Goal: Task Accomplishment & Management: Complete application form

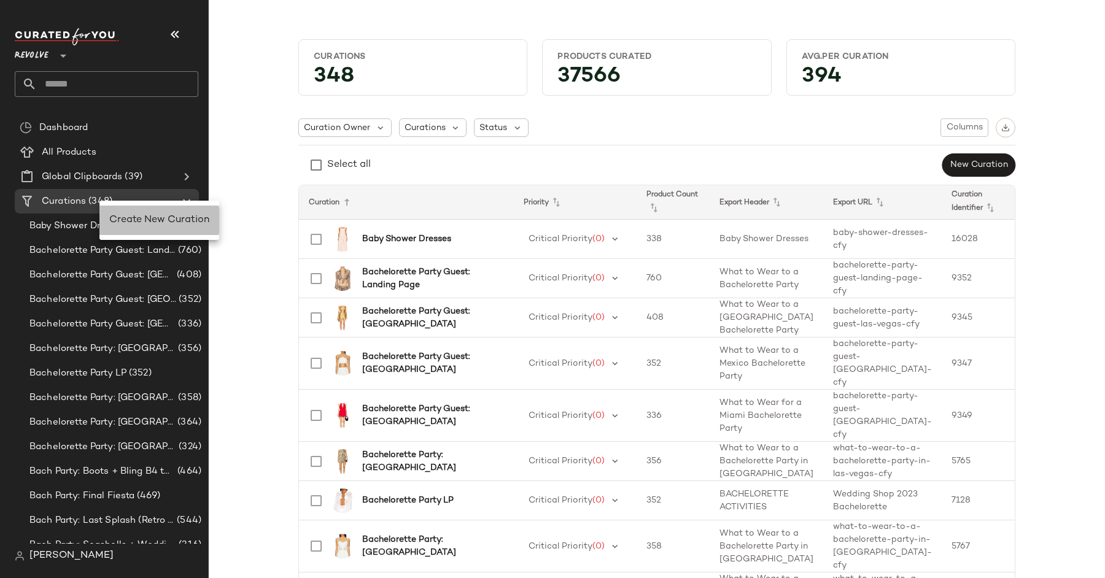
click at [137, 218] on span "Create New Curation" at bounding box center [159, 220] width 100 height 10
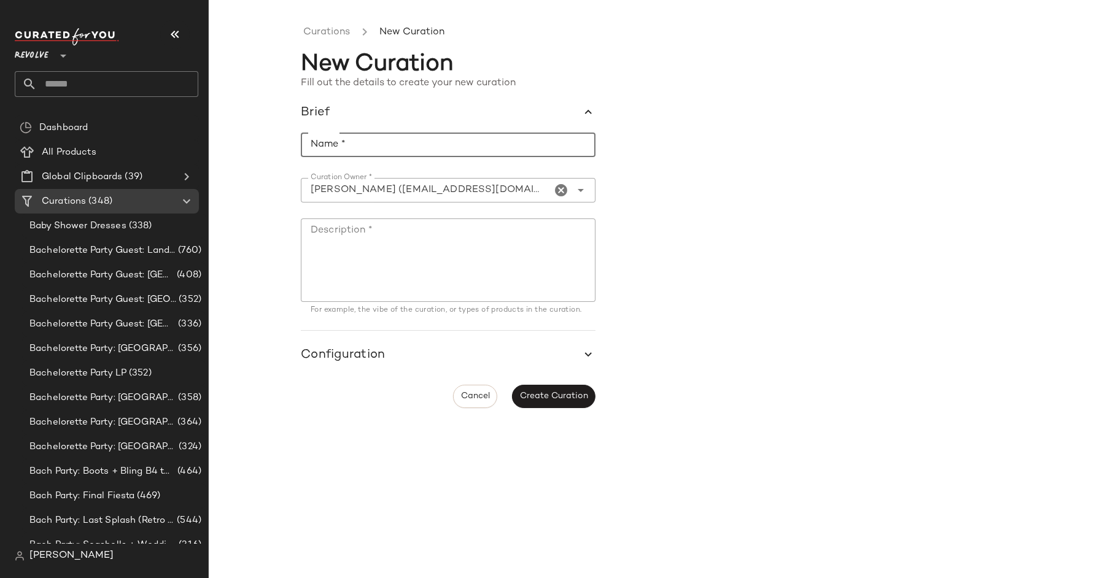
click at [463, 153] on input "Name *" at bounding box center [448, 145] width 295 height 25
click at [592, 109] on icon "button" at bounding box center [589, 113] width 14 height 14
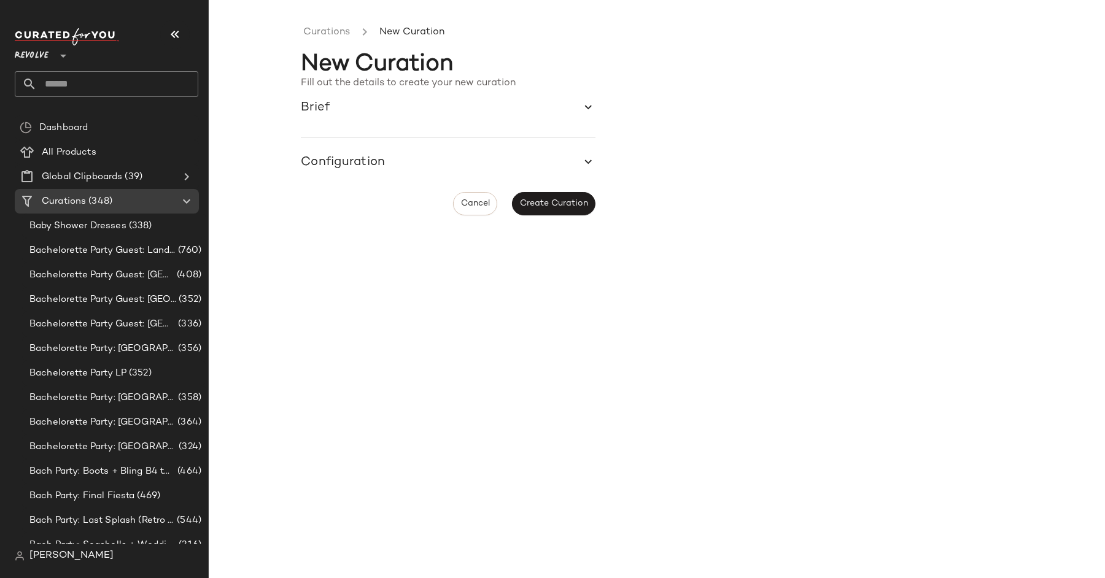
click at [590, 109] on icon "button" at bounding box center [589, 108] width 14 height 14
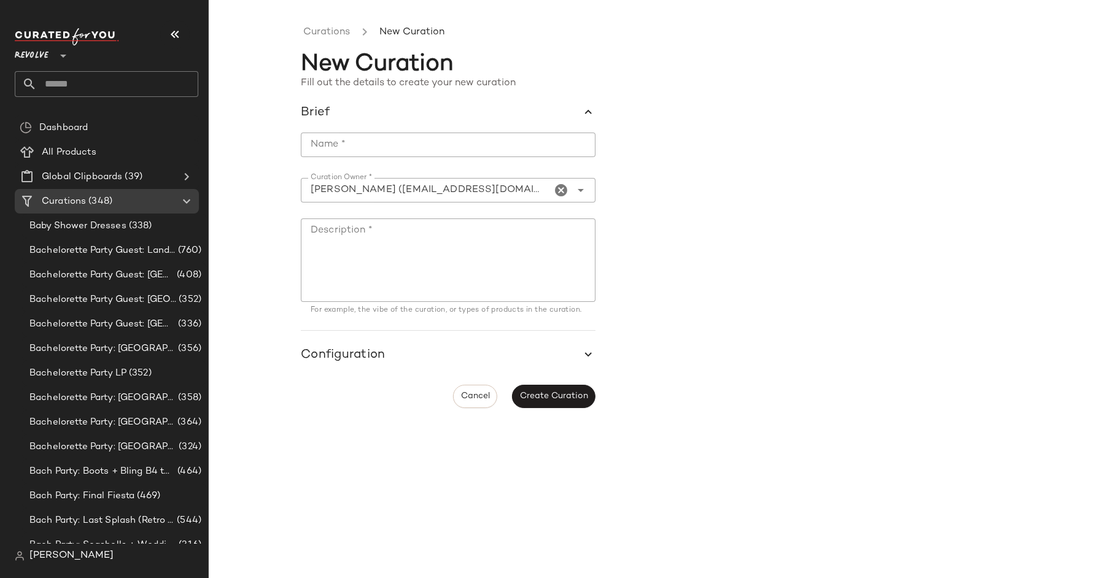
click at [584, 357] on icon "button" at bounding box center [589, 355] width 14 height 14
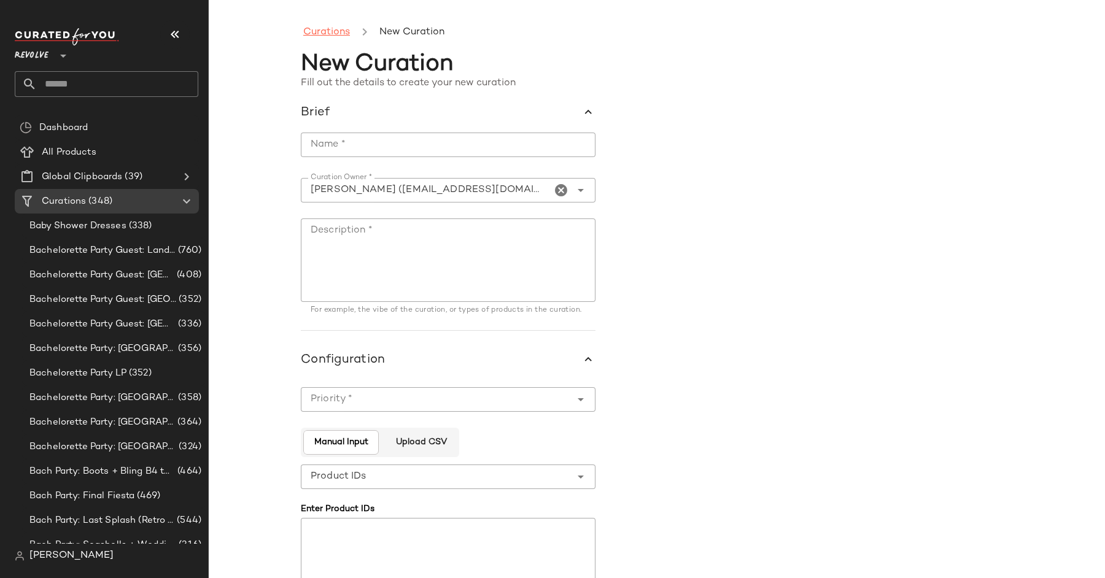
click at [347, 39] on link "Curations" at bounding box center [326, 33] width 47 height 16
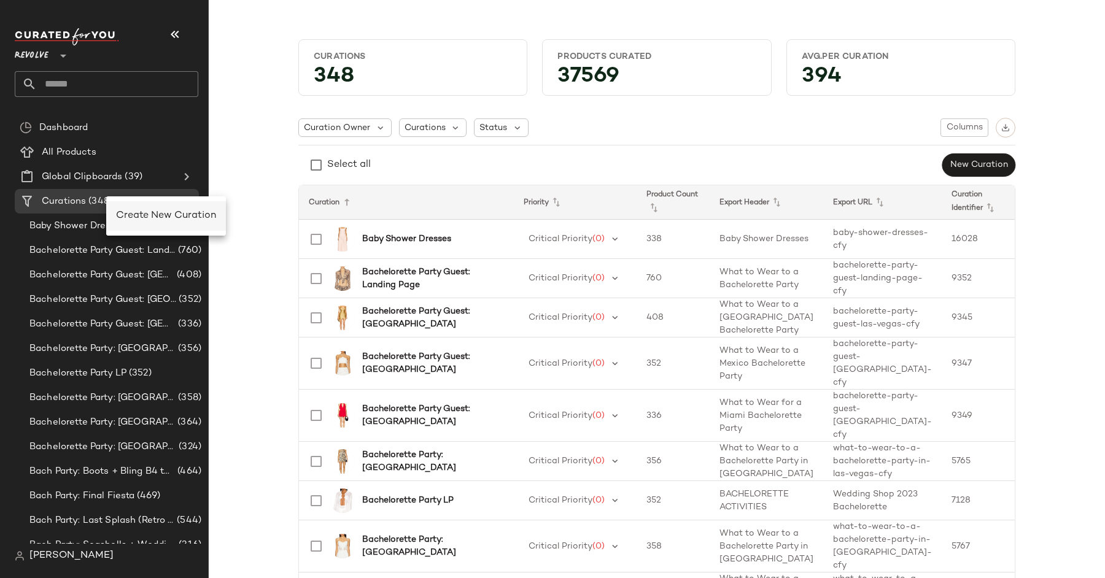
click at [147, 215] on span "Create New Curation" at bounding box center [166, 216] width 100 height 10
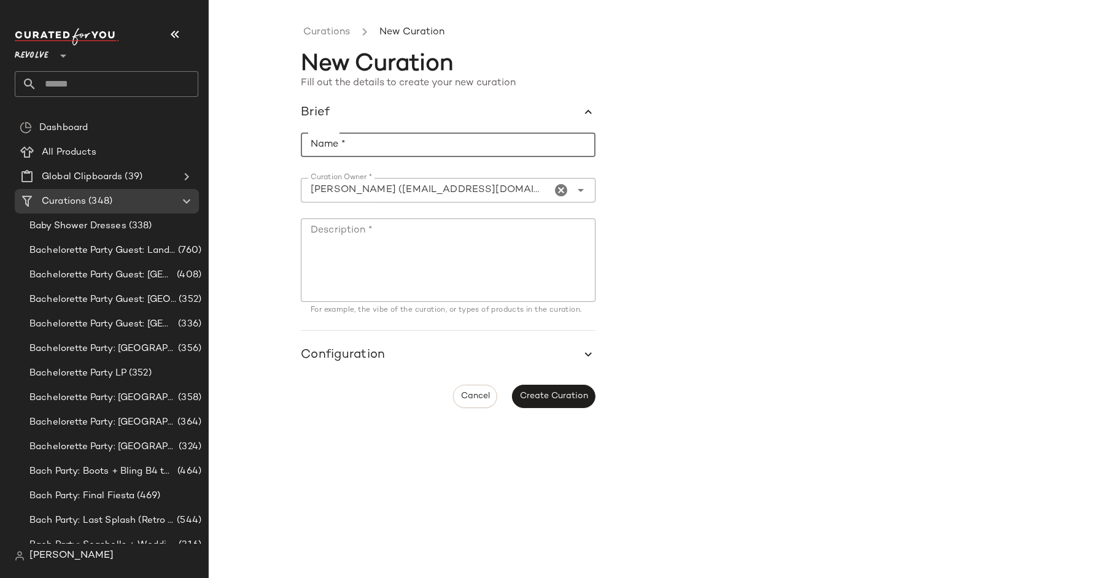
click at [417, 145] on input "Name *" at bounding box center [448, 145] width 295 height 25
type input "**********"
click at [416, 229] on textarea "Description *" at bounding box center [448, 259] width 295 height 83
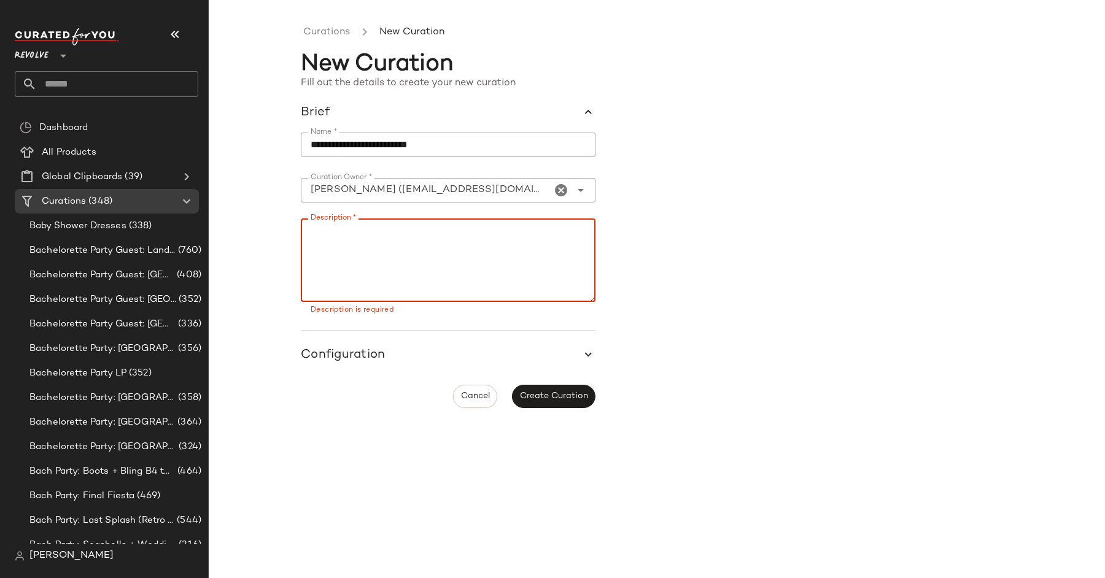
paste textarea "**********"
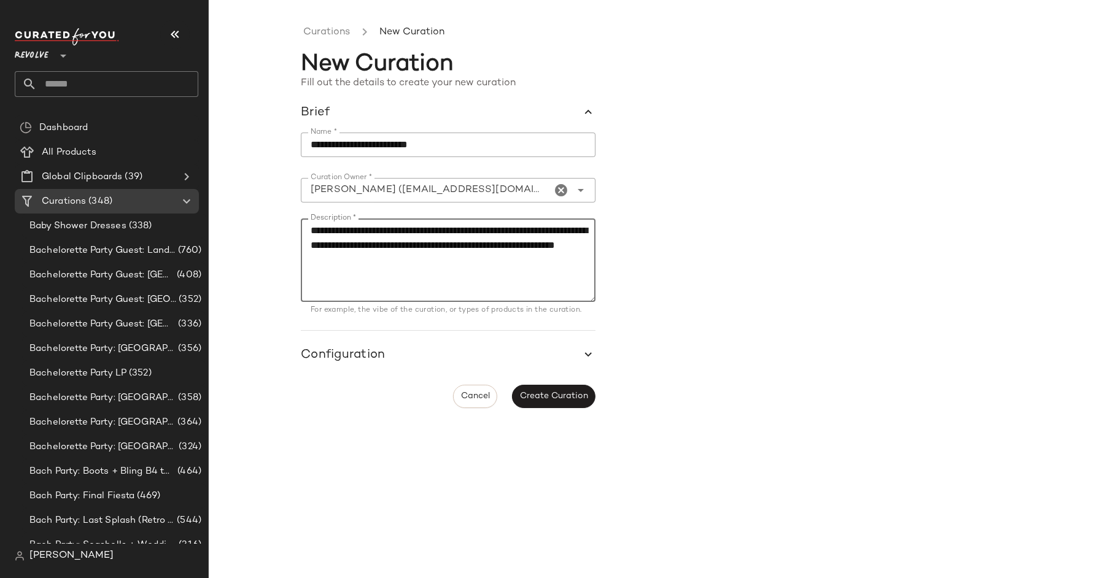
type textarea "**********"
click at [460, 359] on span "button" at bounding box center [448, 355] width 295 height 29
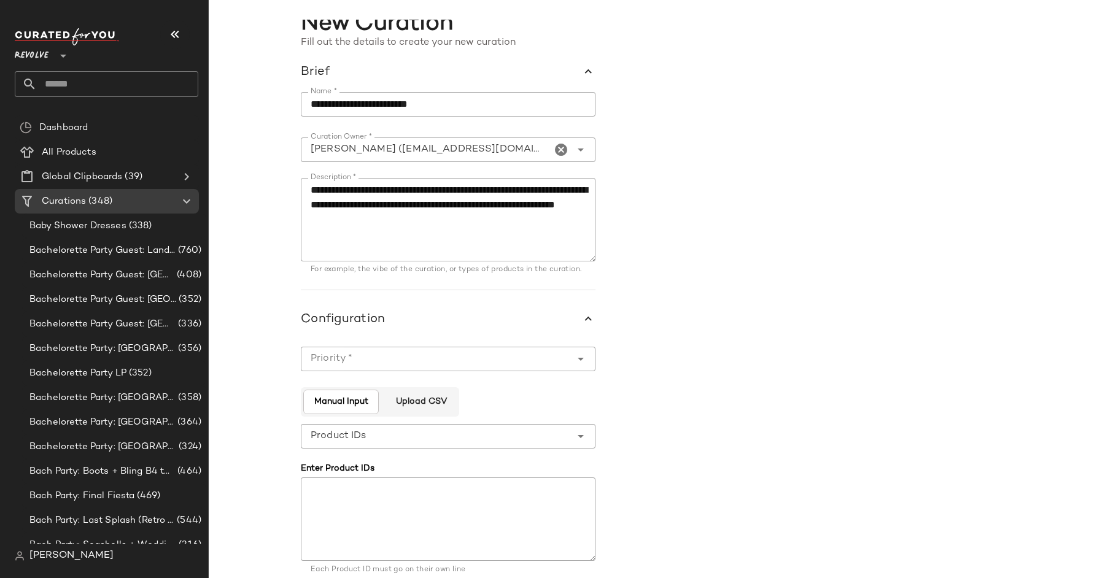
scroll to position [50, 0]
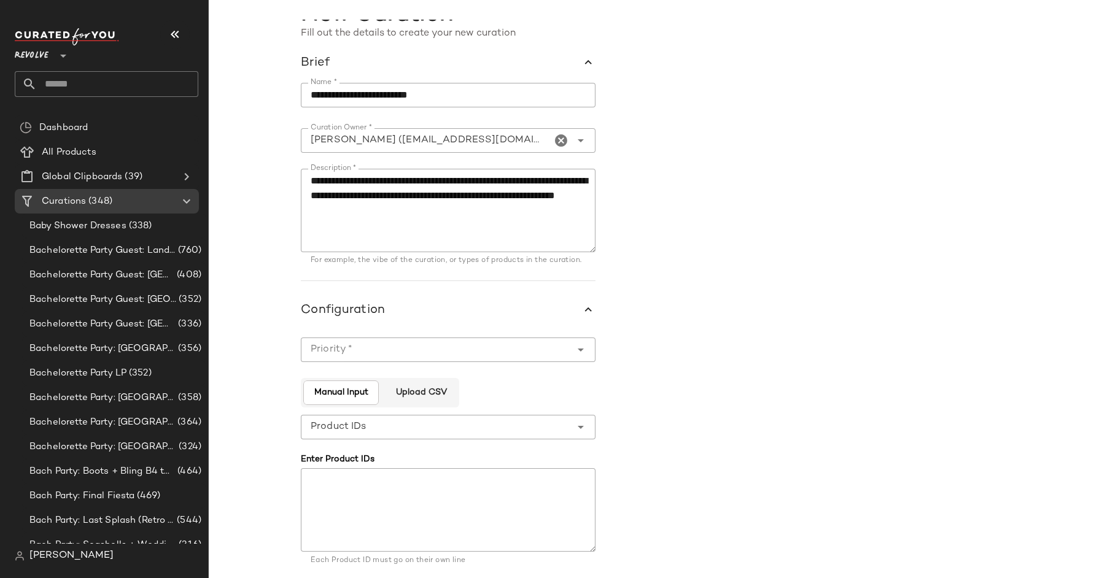
click at [474, 368] on div at bounding box center [448, 369] width 295 height 14
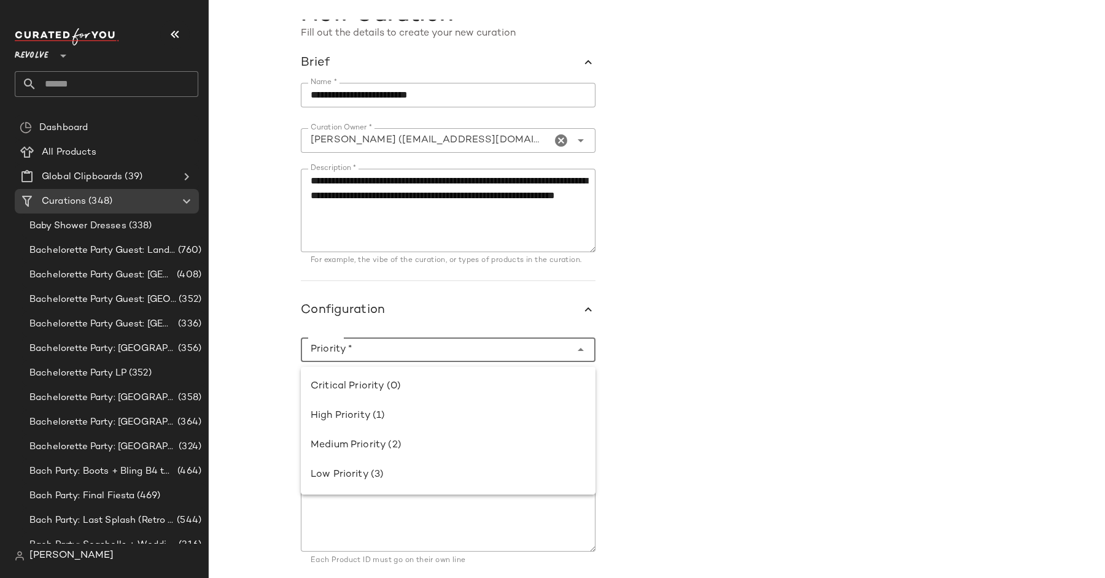
click at [466, 357] on input "Priority *" at bounding box center [436, 349] width 270 height 15
click at [464, 389] on div "Critical Priority (0)" at bounding box center [448, 386] width 275 height 15
type input "**********"
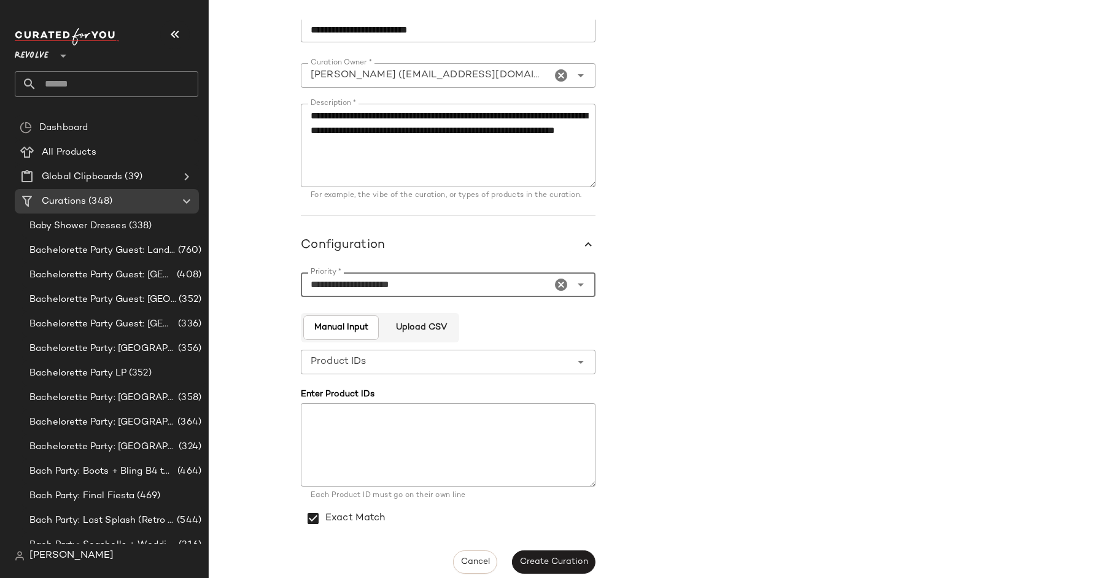
scroll to position [124, 0]
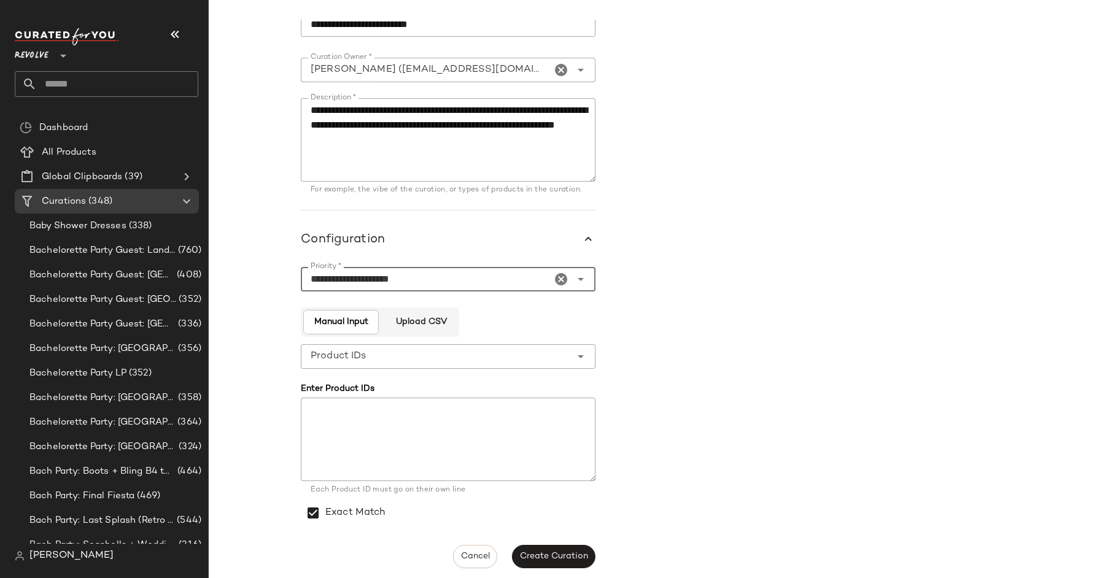
click at [410, 439] on textarea at bounding box center [448, 439] width 295 height 83
click at [553, 557] on span "Create Curation" at bounding box center [553, 557] width 69 height 10
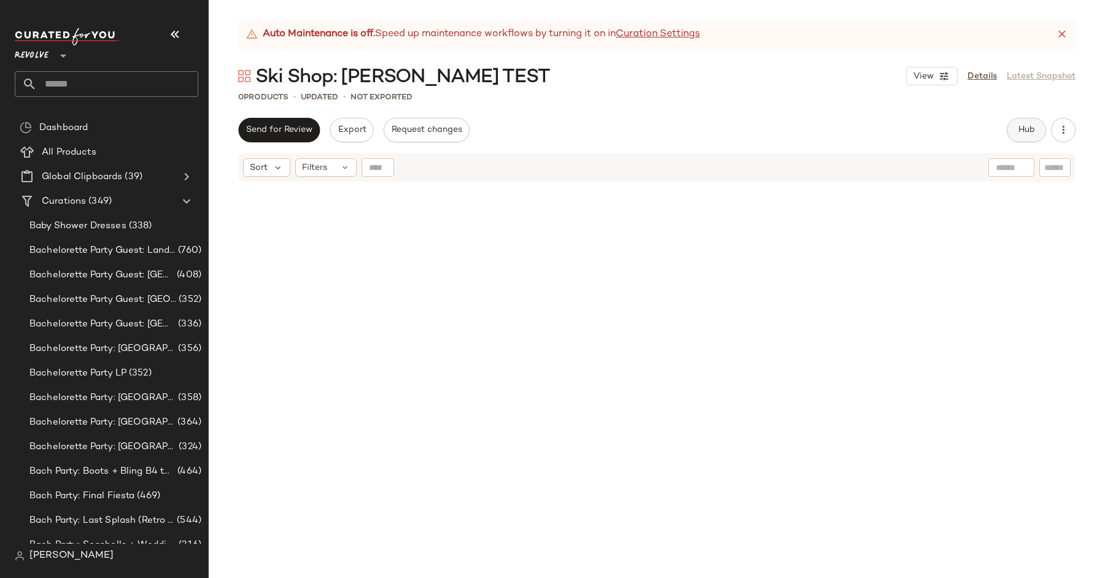
click at [1022, 120] on button "Hub" at bounding box center [1025, 130] width 39 height 25
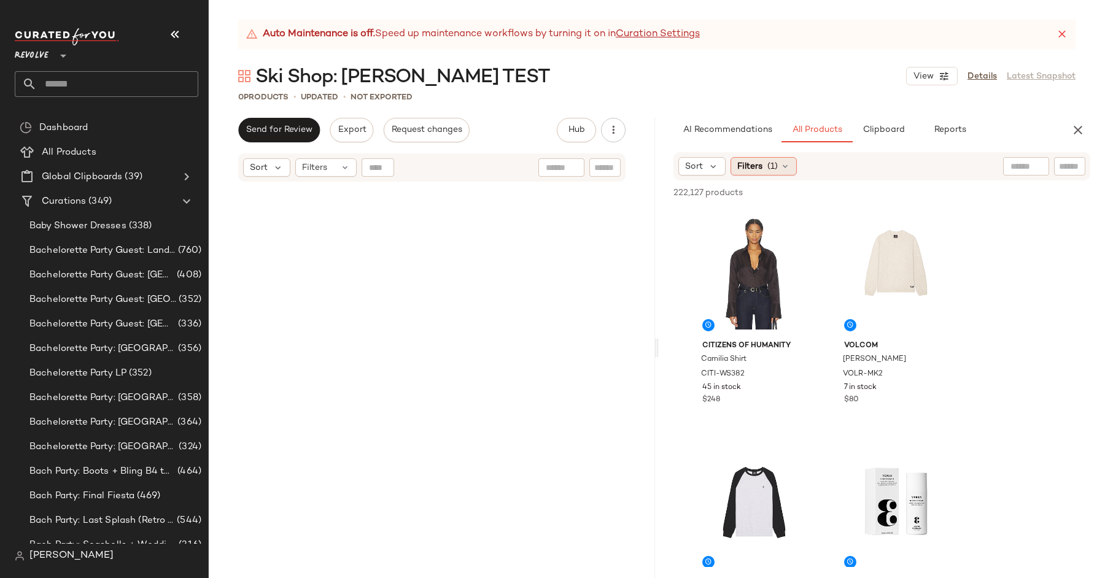
click at [751, 167] on span "Filters" at bounding box center [749, 166] width 25 height 13
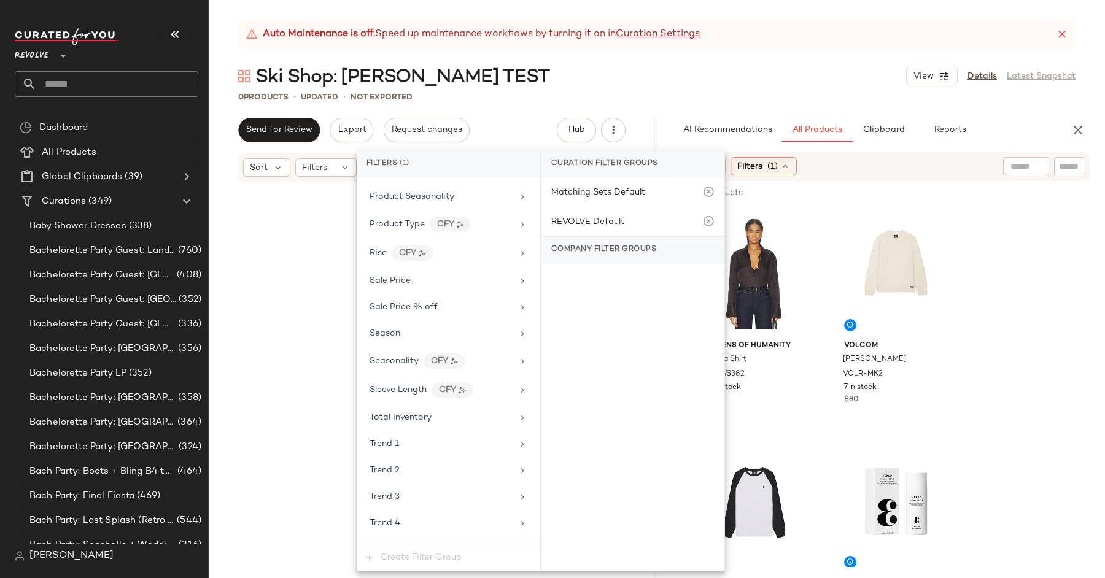
scroll to position [1180, 0]
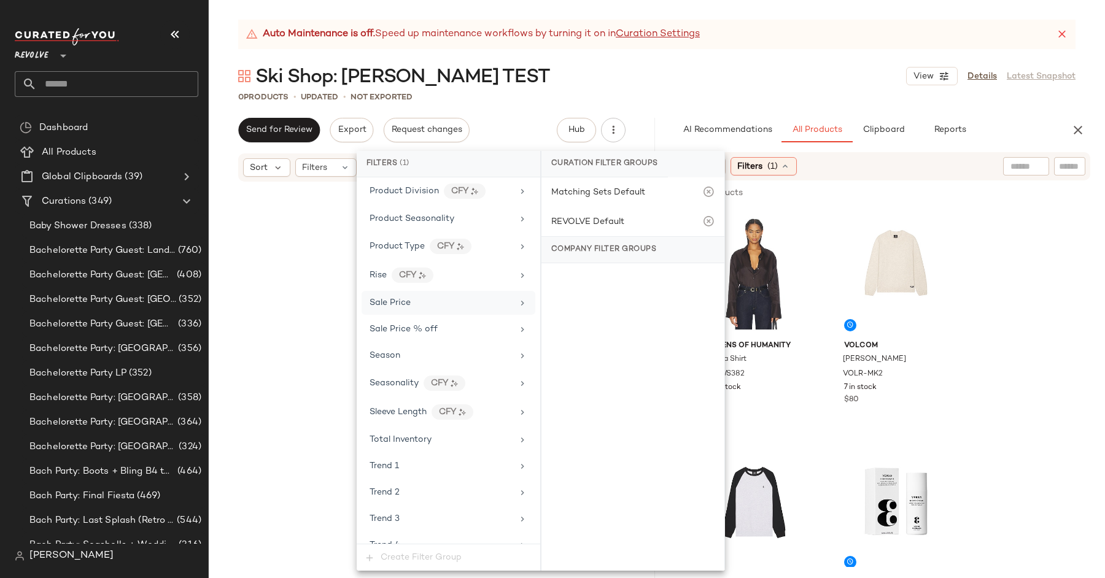
click at [420, 296] on div "Sale Price" at bounding box center [440, 302] width 143 height 13
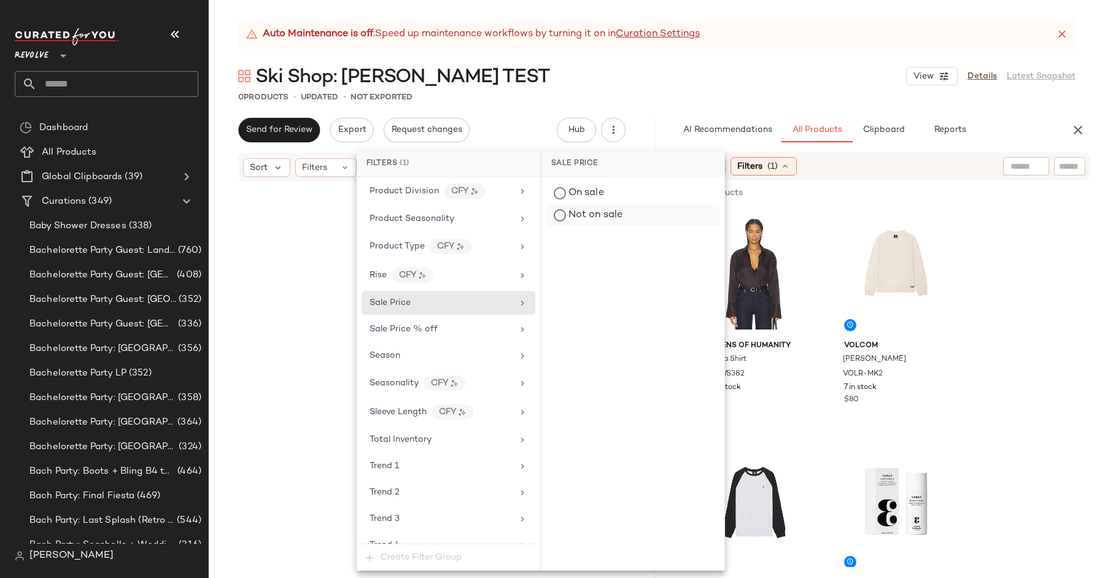
click at [593, 210] on div "Not on sale" at bounding box center [632, 215] width 173 height 22
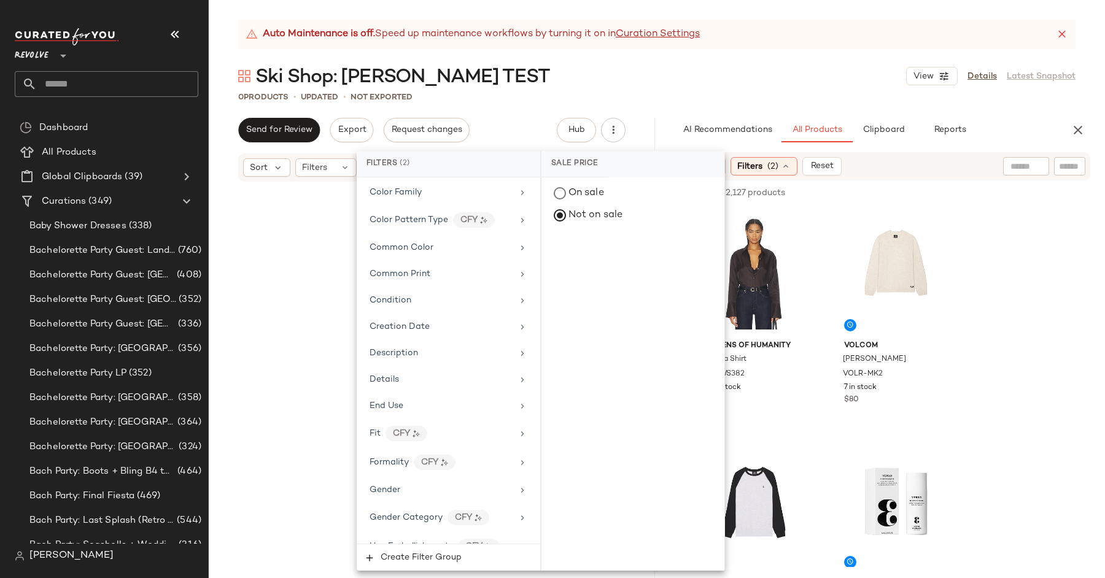
scroll to position [346, 0]
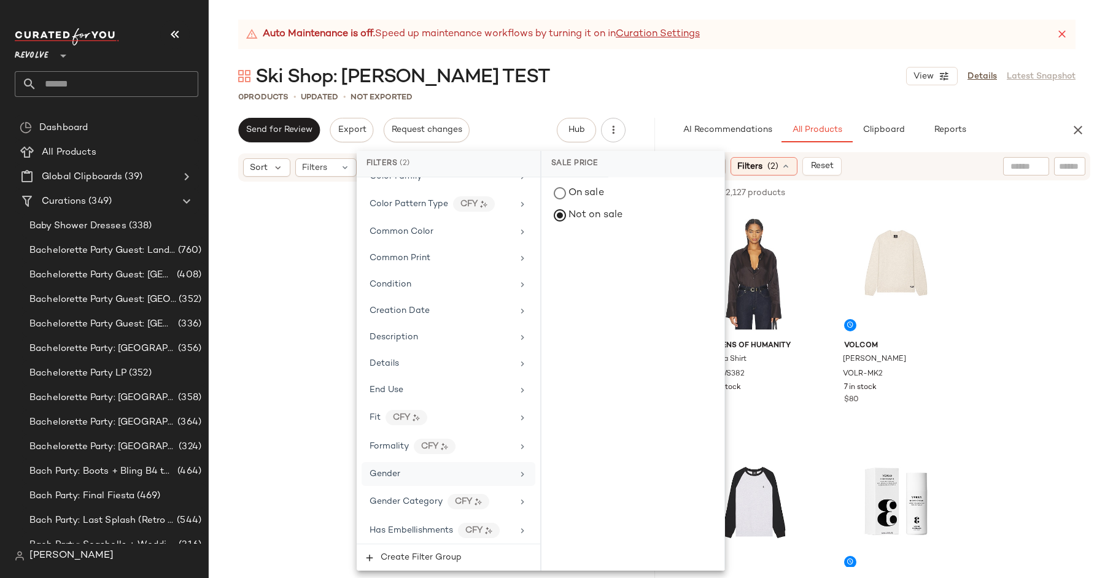
click at [426, 468] on div "Gender" at bounding box center [440, 474] width 143 height 13
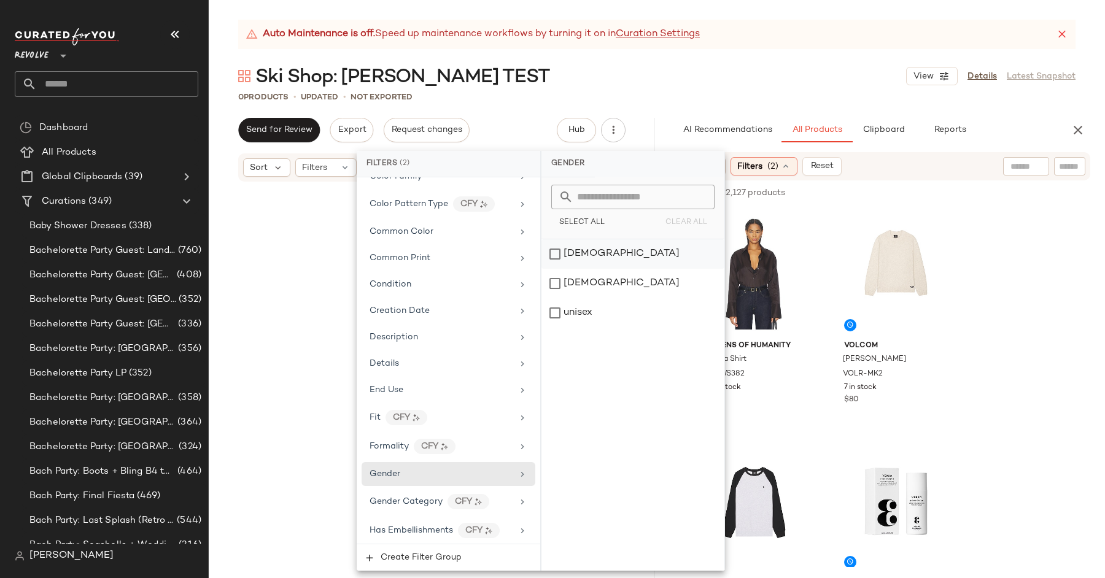
click at [570, 254] on div "[DEMOGRAPHIC_DATA]" at bounding box center [632, 253] width 183 height 29
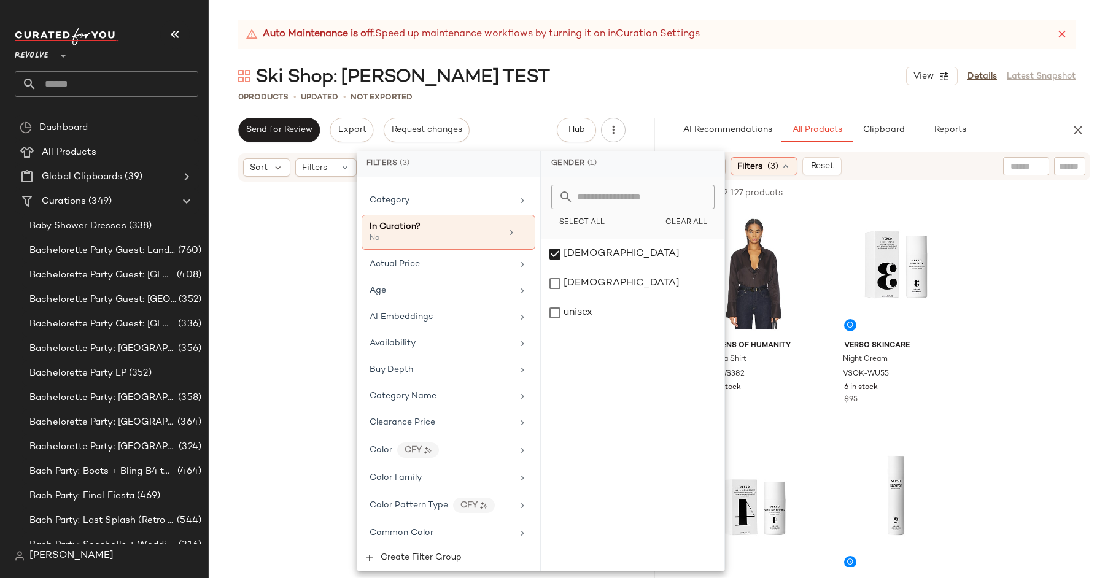
scroll to position [46, 0]
click at [420, 287] on div "Age" at bounding box center [440, 288] width 143 height 13
click at [560, 250] on div "adult" at bounding box center [632, 253] width 183 height 29
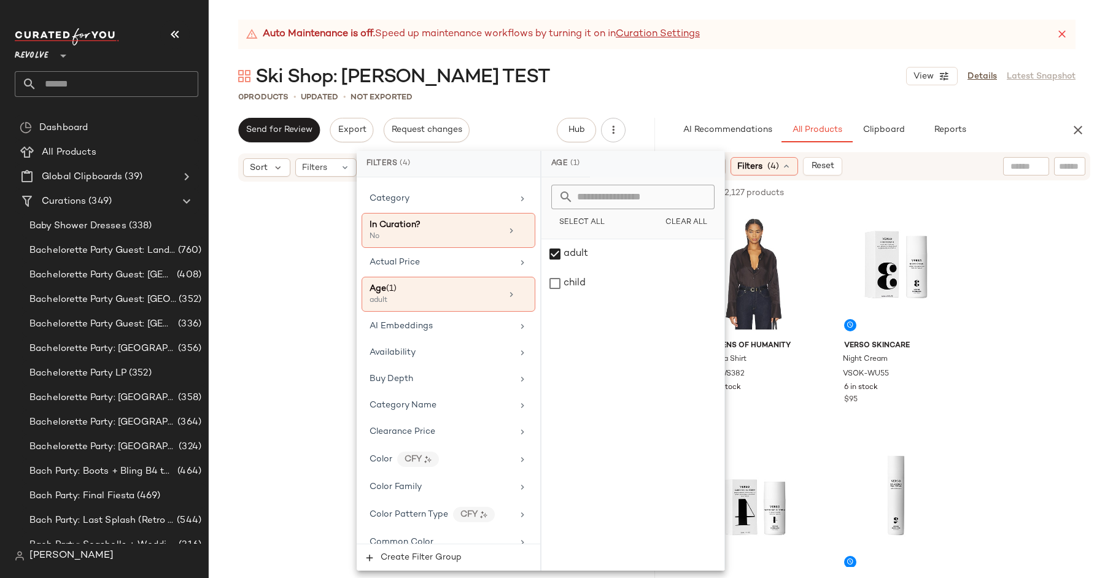
click at [657, 114] on div "Auto Maintenance is off. Speed up maintenance workflows by turning it on in Cur…" at bounding box center [657, 299] width 896 height 558
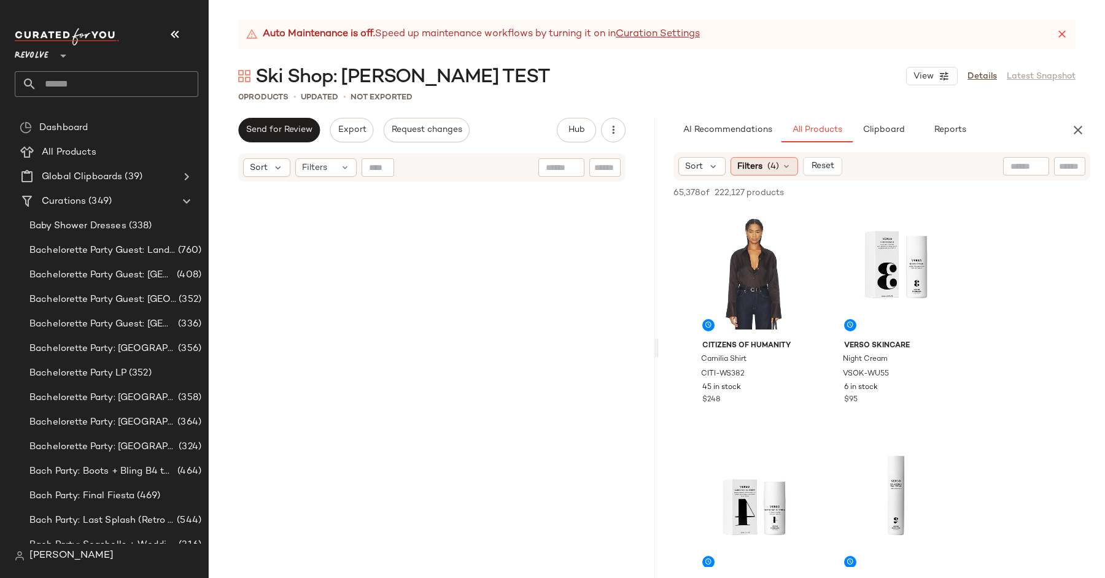
click at [759, 171] on span "Filters" at bounding box center [749, 166] width 25 height 13
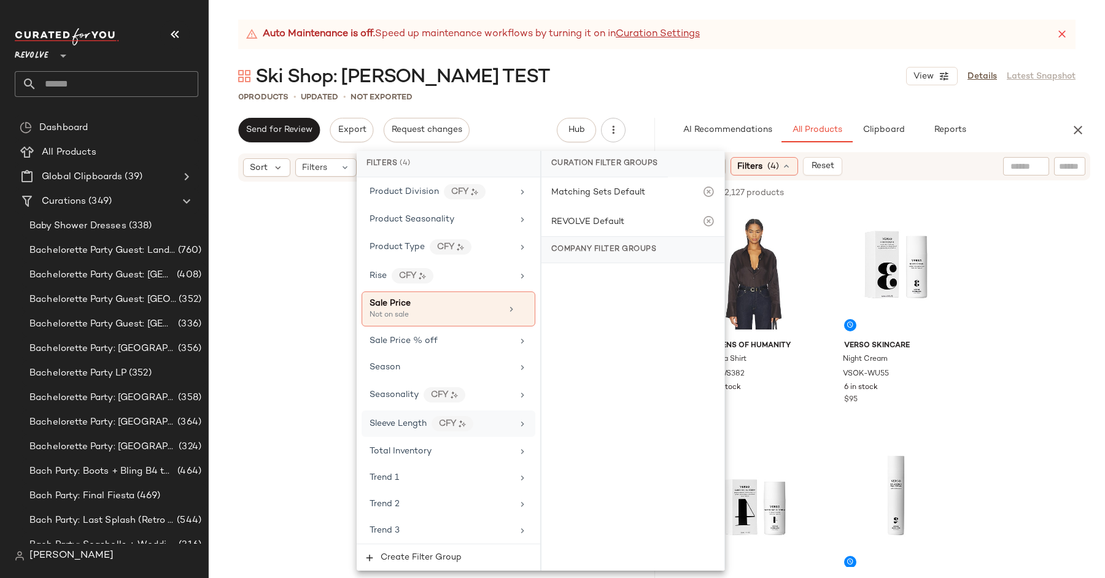
scroll to position [1210, 0]
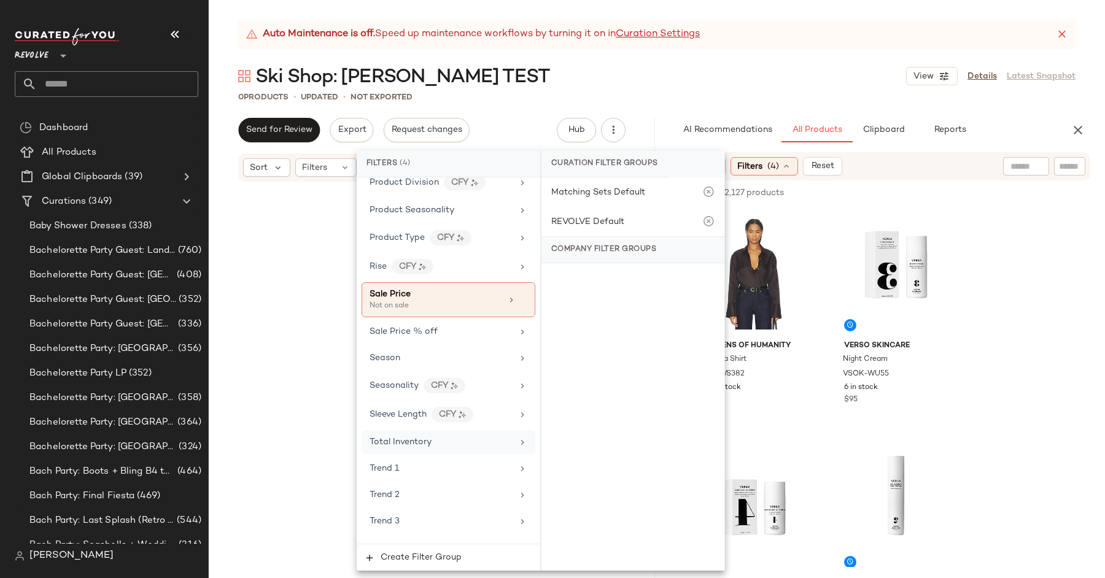
click at [456, 436] on div "Total Inventory" at bounding box center [440, 442] width 143 height 13
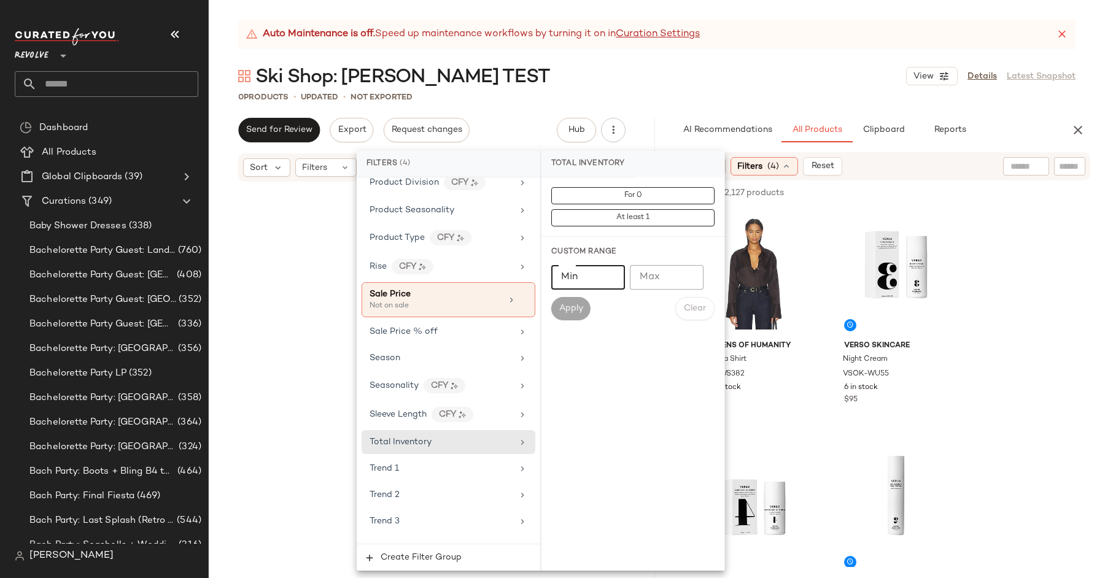
click at [600, 268] on input "Min" at bounding box center [588, 277] width 74 height 25
type input "**"
click at [574, 312] on span "Apply" at bounding box center [570, 309] width 25 height 10
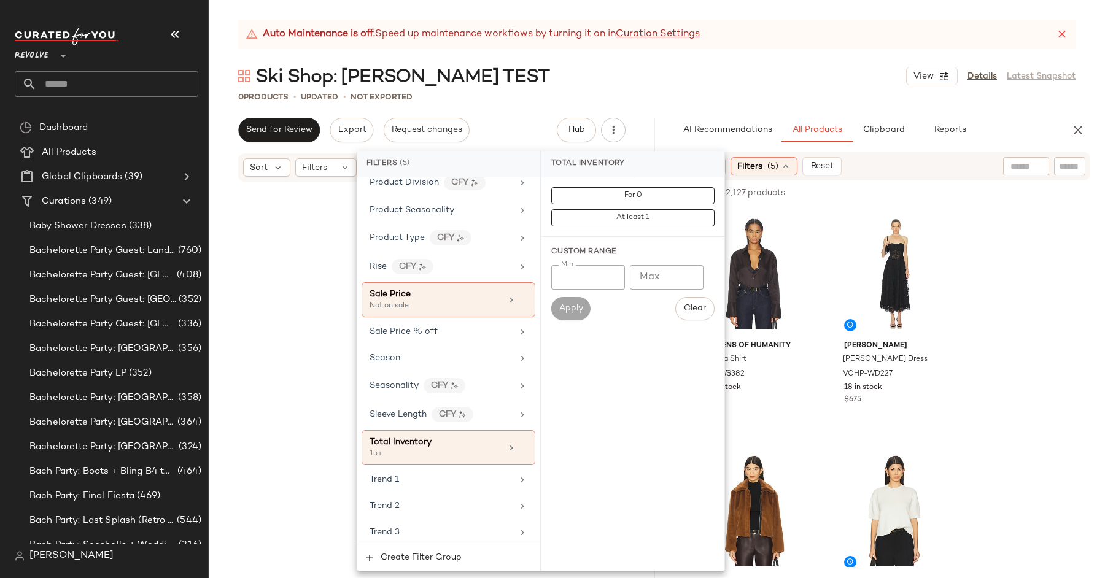
click at [677, 111] on div "Auto Maintenance is off. Speed up maintenance workflows by turning it on in Cur…" at bounding box center [657, 299] width 896 height 558
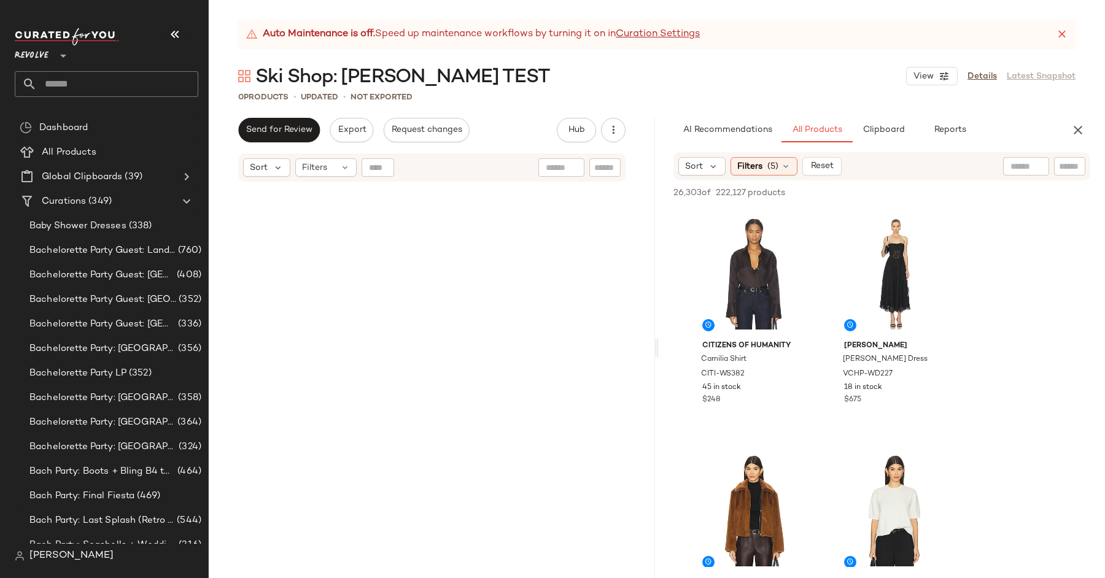
click at [1030, 165] on div at bounding box center [1026, 166] width 46 height 18
type input "*"
type input "**********"
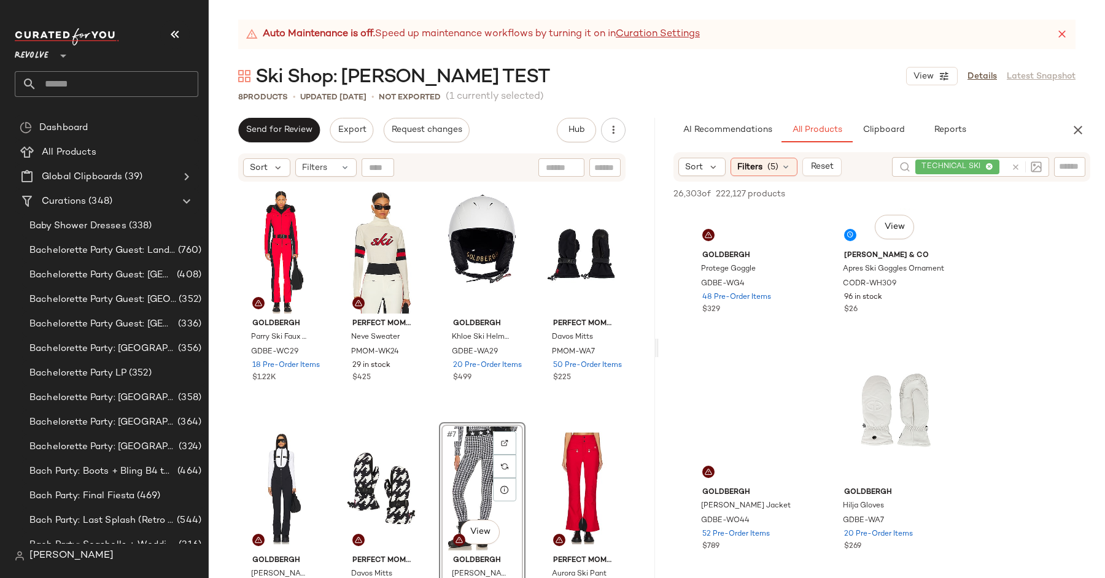
scroll to position [1680, 0]
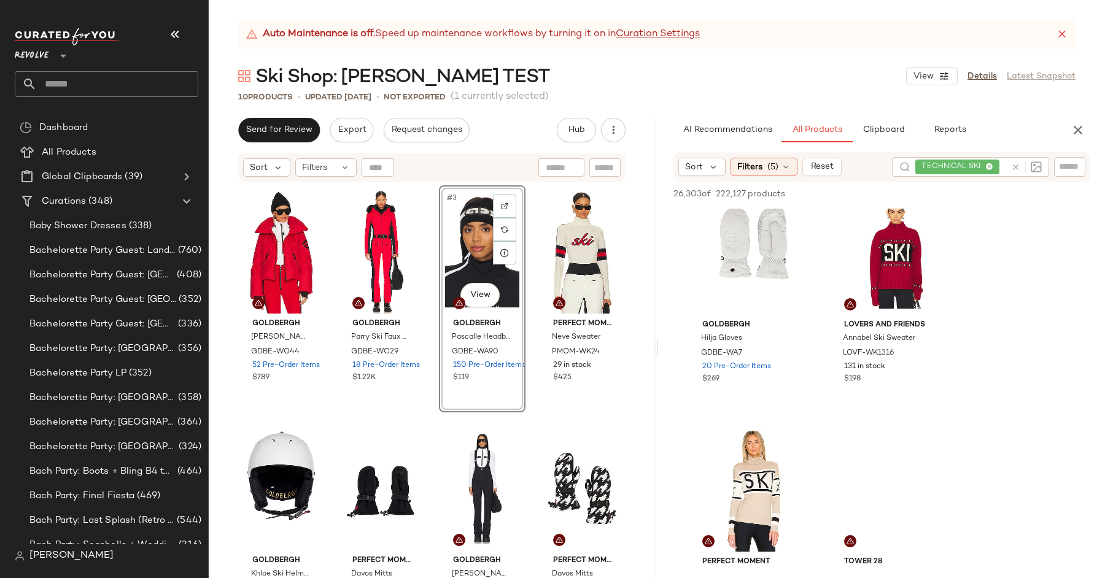
click at [883, 206] on div "26,303 of 222,127 products • 0 selected Add to Top Add to Bottom Deselect All" at bounding box center [882, 195] width 446 height 27
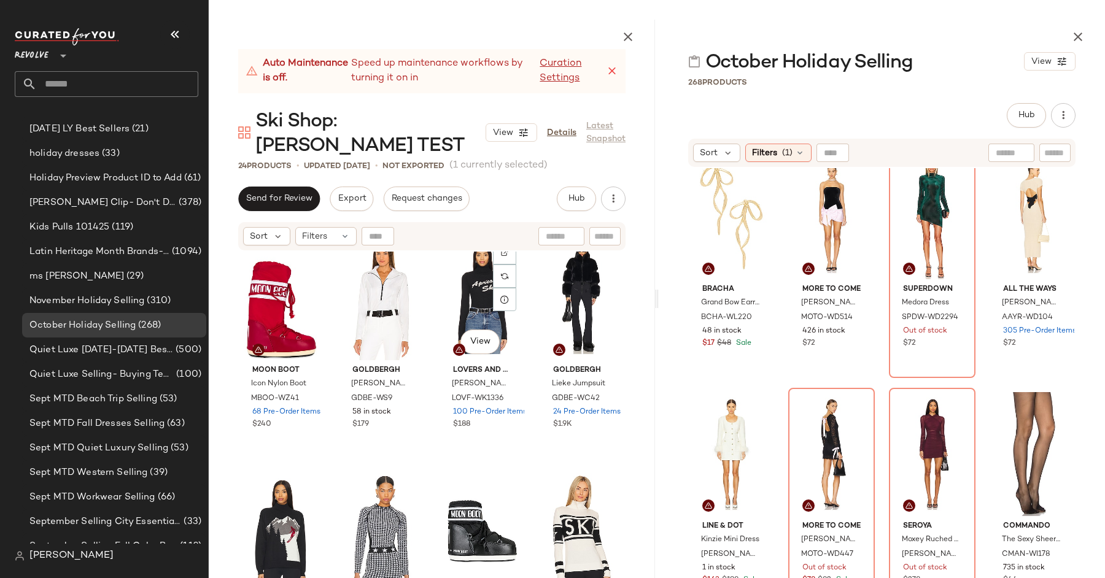
scroll to position [997, 0]
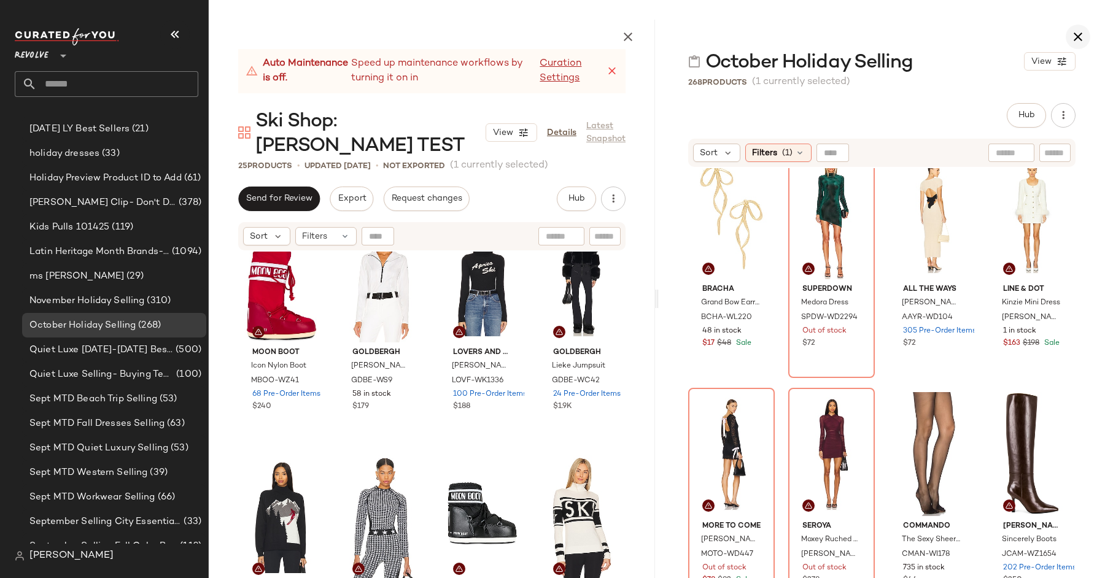
click at [1082, 33] on icon "button" at bounding box center [1077, 36] width 15 height 15
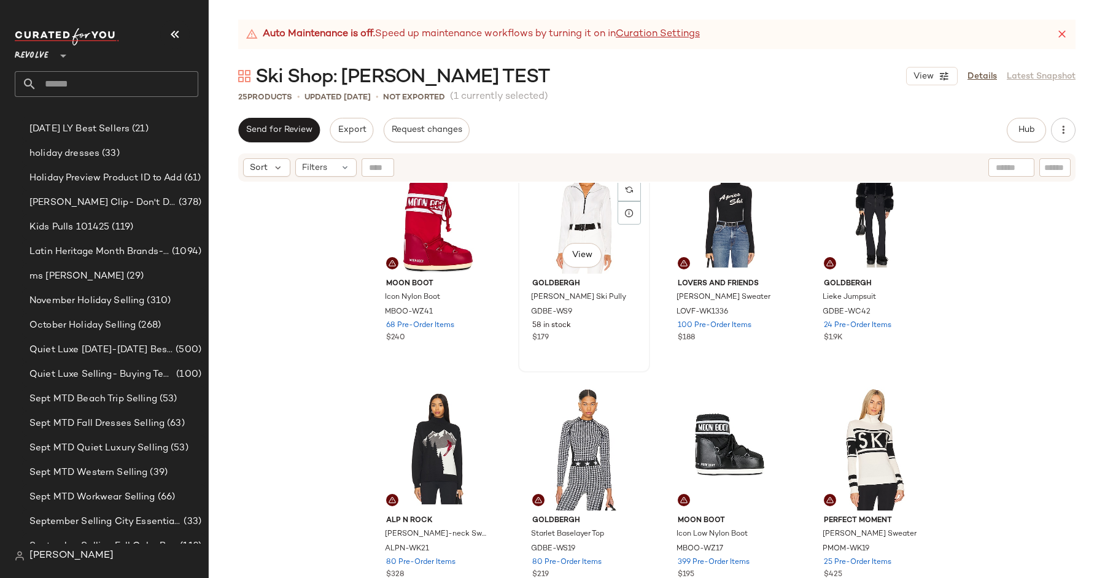
scroll to position [1234, 0]
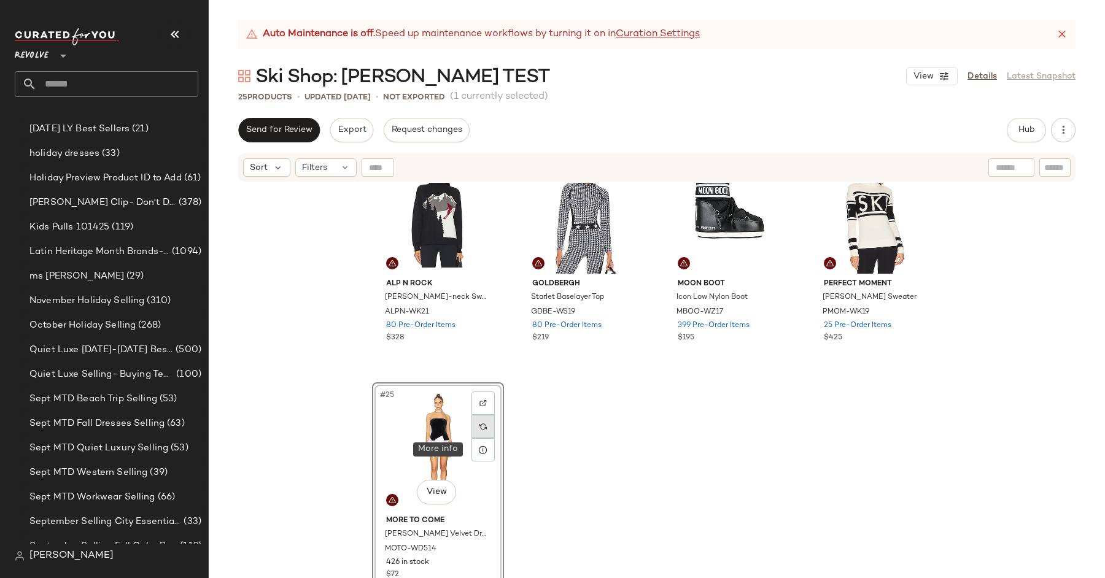
click at [480, 430] on div at bounding box center [482, 426] width 23 height 23
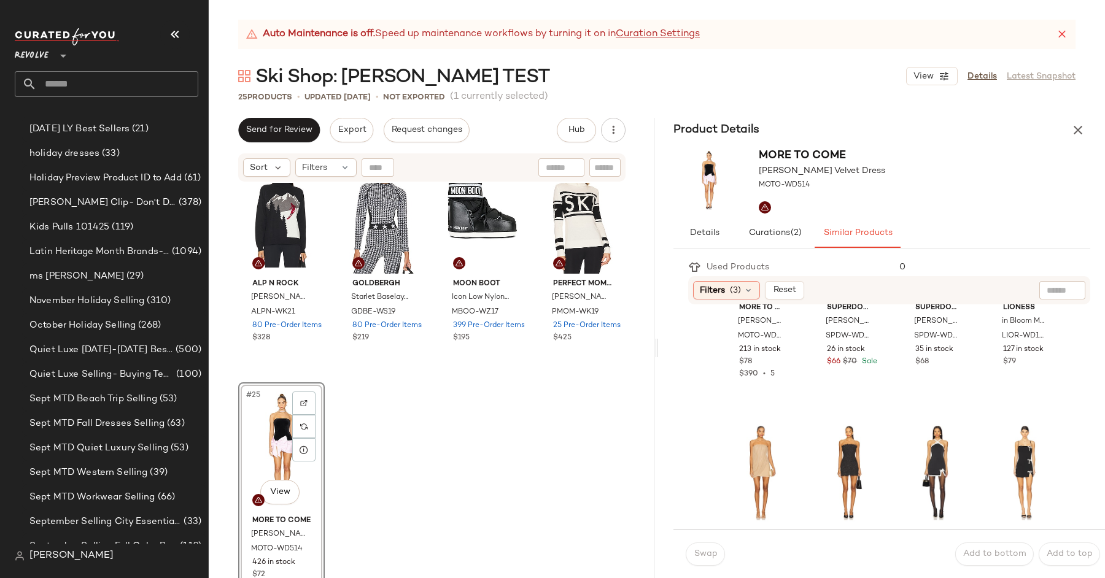
scroll to position [682, 0]
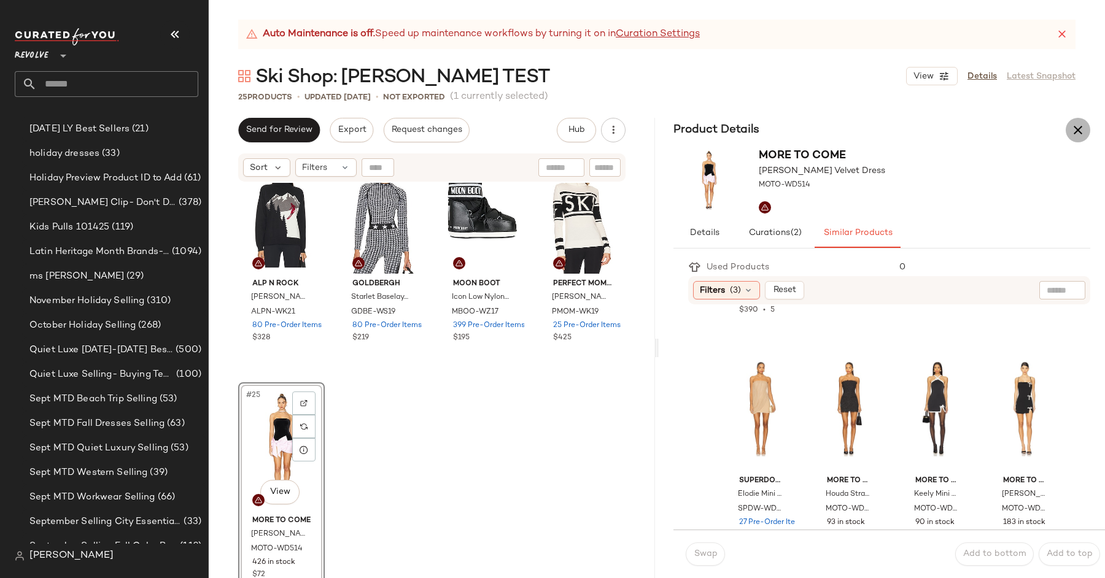
click at [1073, 129] on icon "button" at bounding box center [1077, 130] width 15 height 15
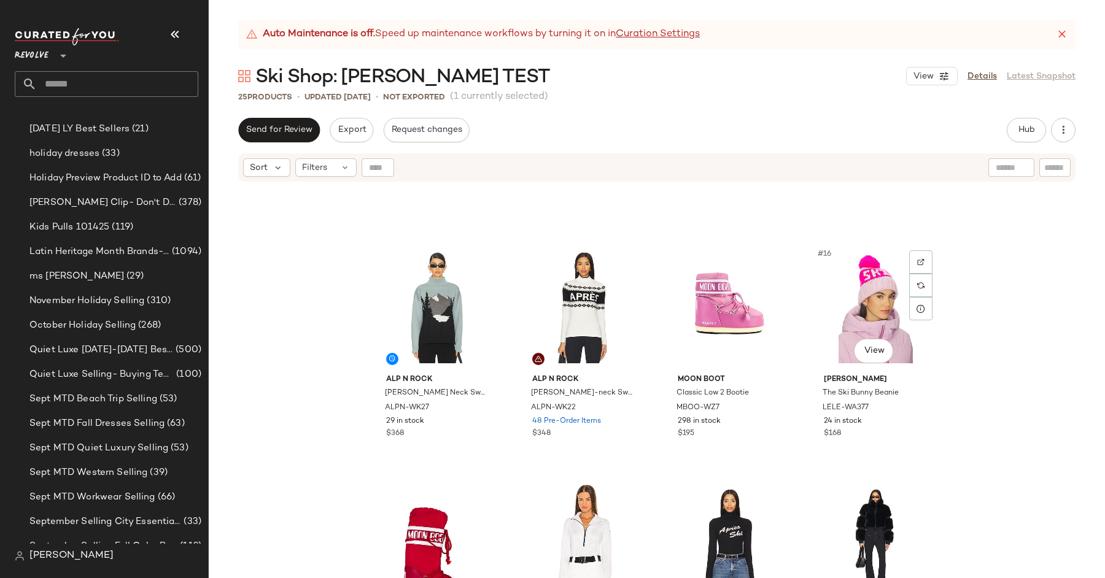
scroll to position [649, 0]
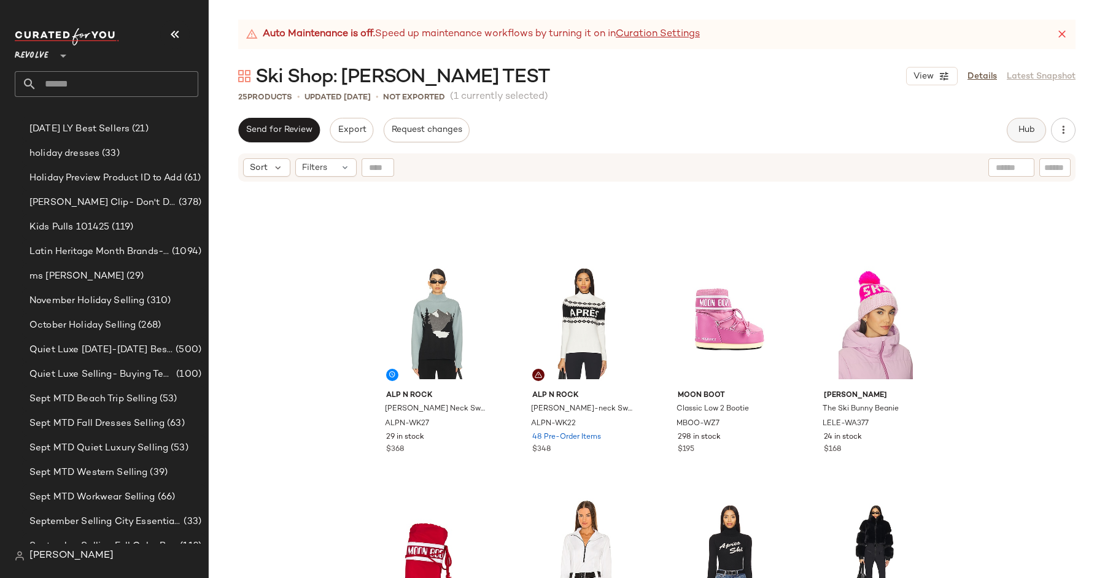
click at [1022, 131] on span "Hub" at bounding box center [1026, 130] width 17 height 10
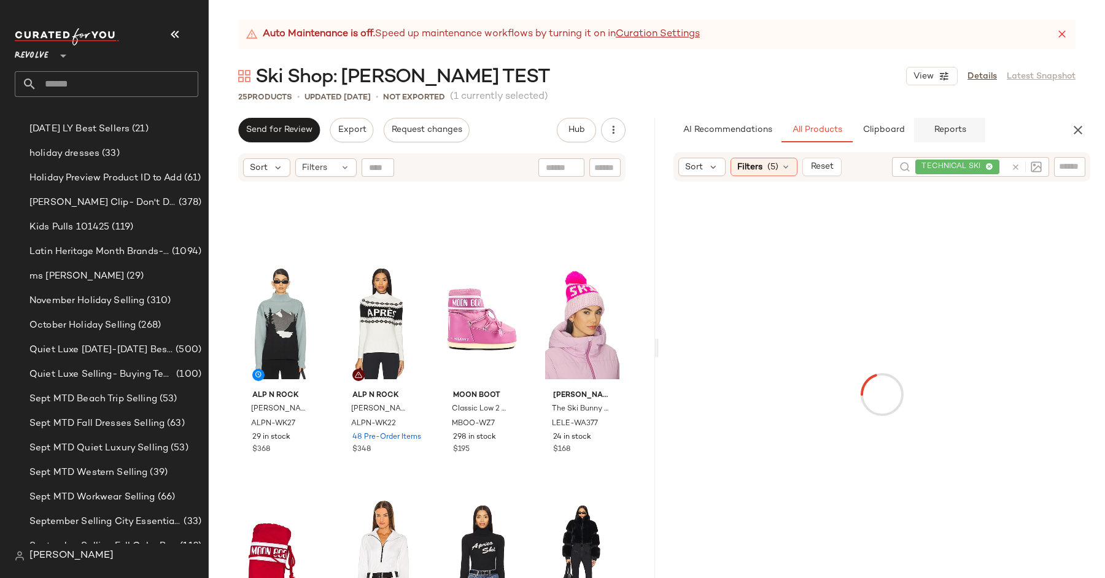
click at [972, 128] on button "Reports" at bounding box center [949, 130] width 71 height 25
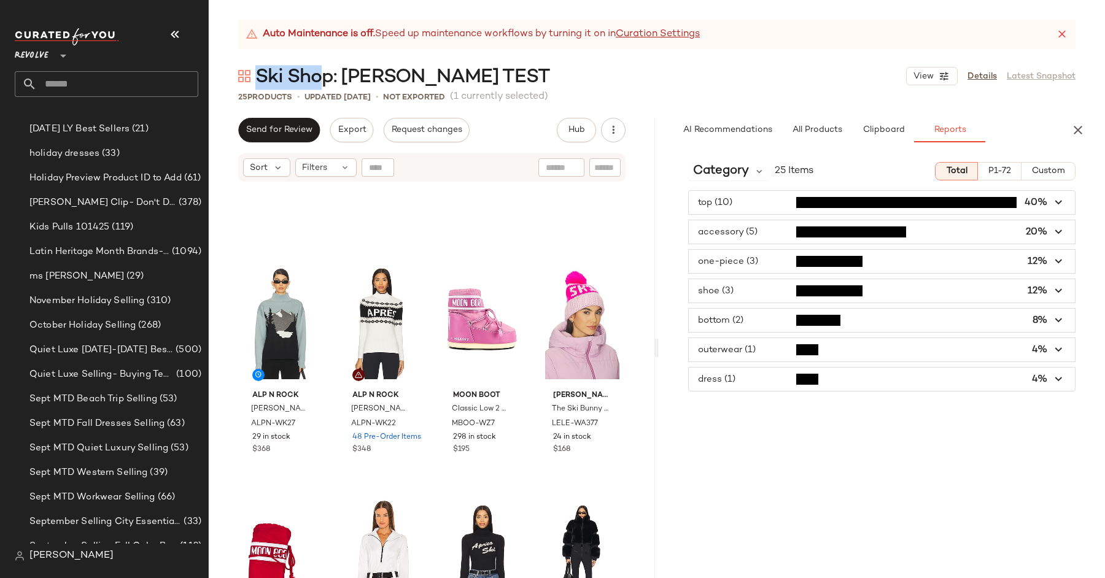
drag, startPoint x: 257, startPoint y: 77, endPoint x: 323, endPoint y: 77, distance: 66.3
click at [323, 76] on span "Ski Shop: [PERSON_NAME] TEST" at bounding box center [402, 77] width 295 height 25
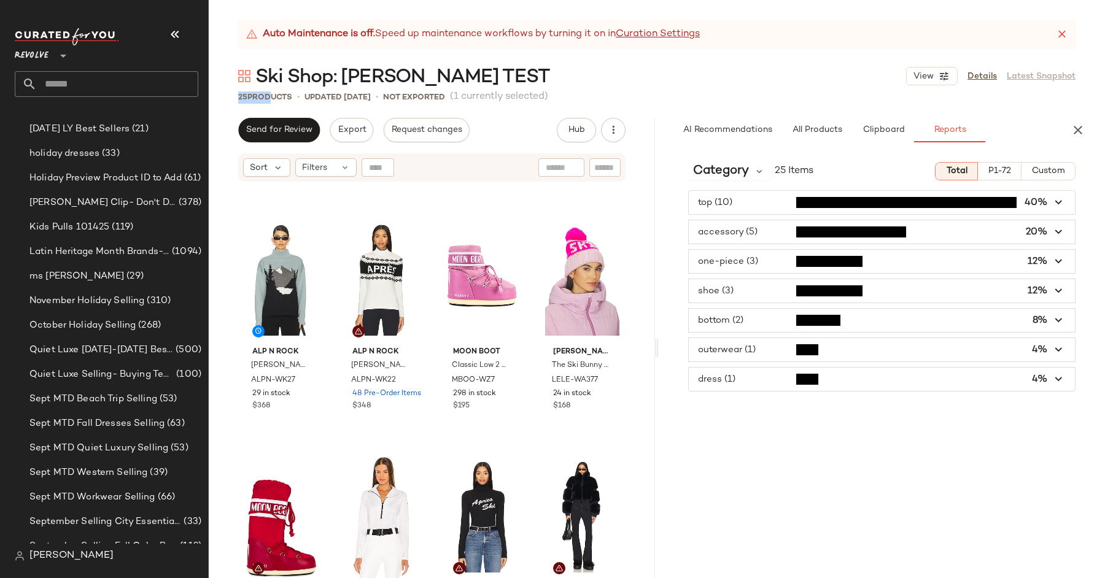
drag, startPoint x: 231, startPoint y: 97, endPoint x: 264, endPoint y: 97, distance: 33.1
click at [265, 97] on div "25 Products • updated [DATE] • Not Exported (1 currently selected)" at bounding box center [657, 97] width 896 height 12
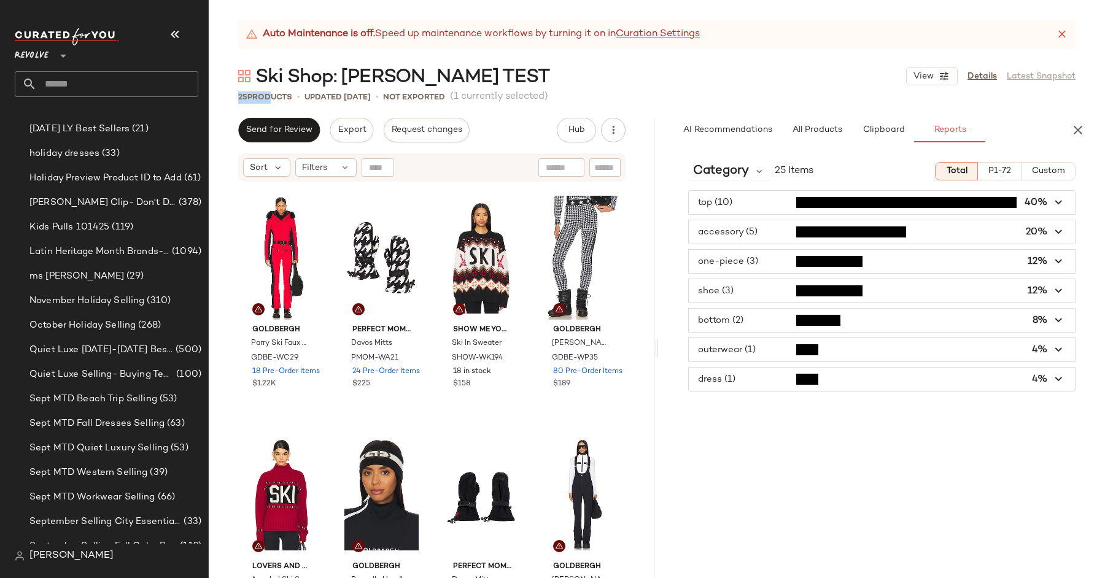
scroll to position [290, 0]
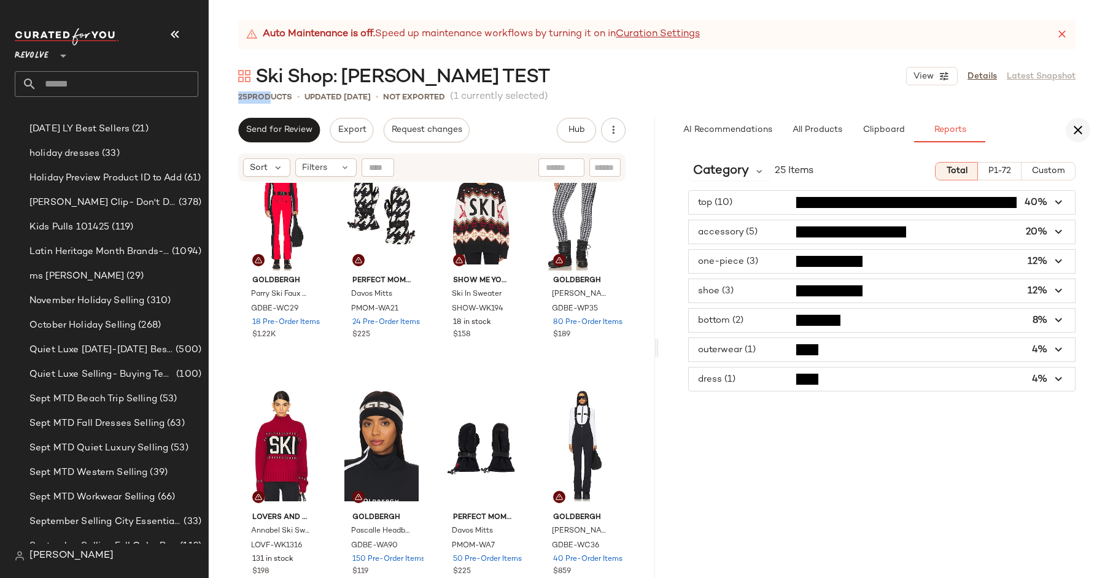
click at [1085, 127] on button "button" at bounding box center [1077, 130] width 25 height 25
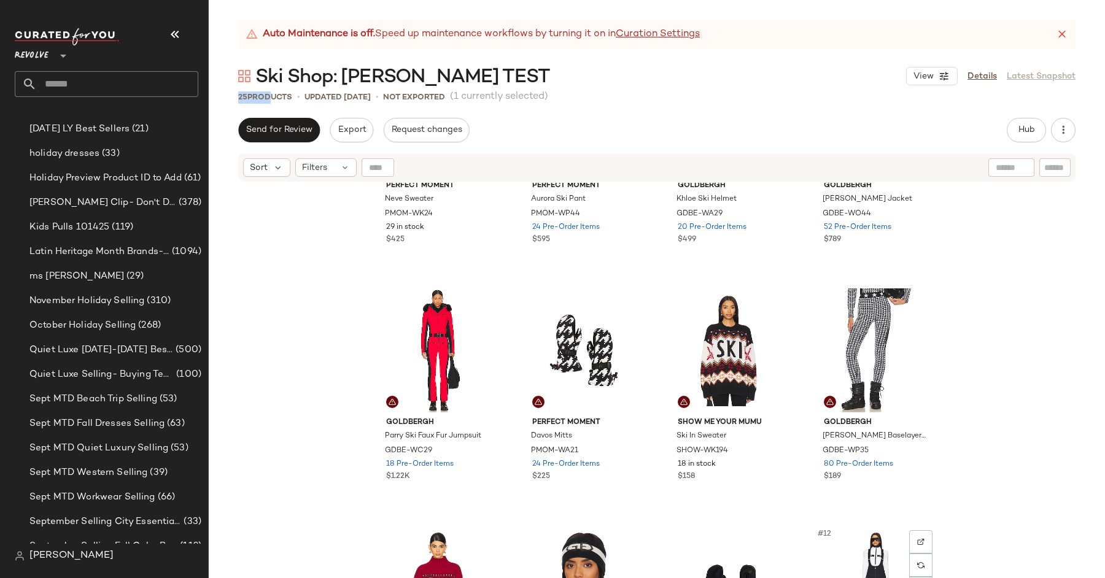
scroll to position [0, 0]
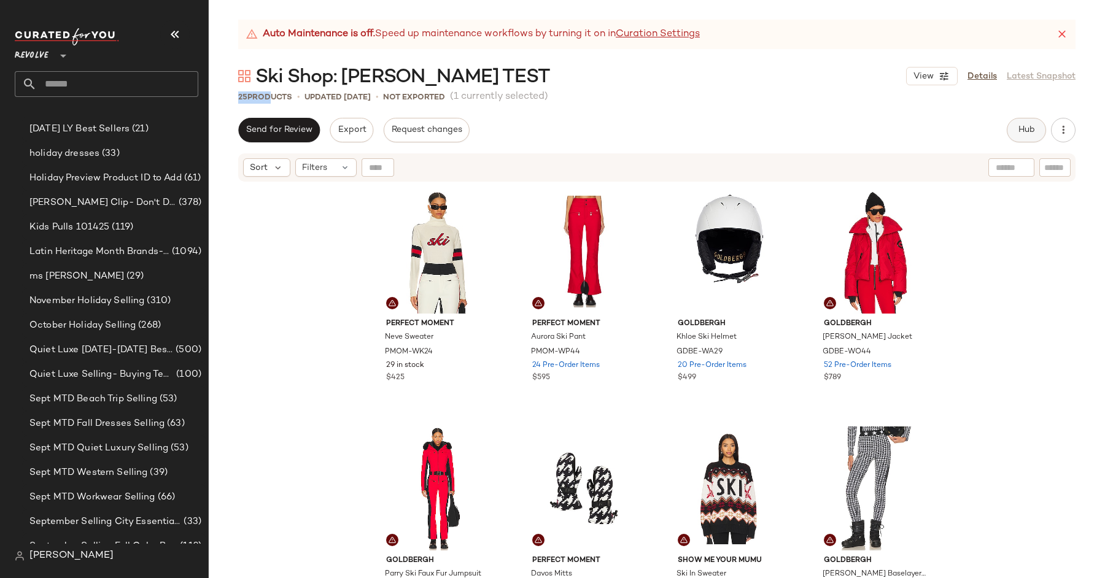
click at [1018, 135] on button "Hub" at bounding box center [1025, 130] width 39 height 25
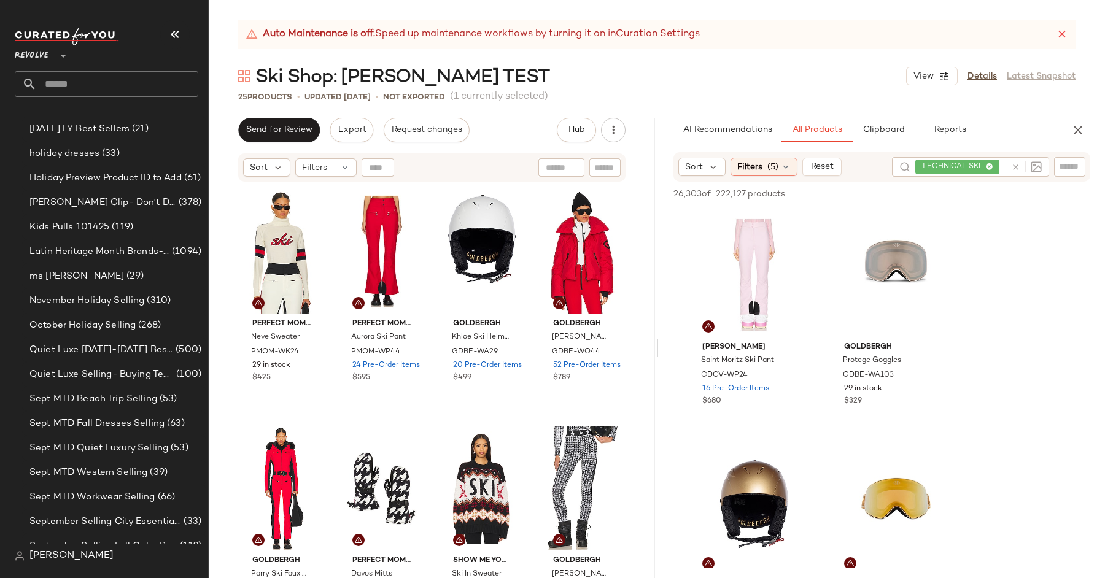
click at [1013, 168] on icon at bounding box center [1015, 167] width 9 height 9
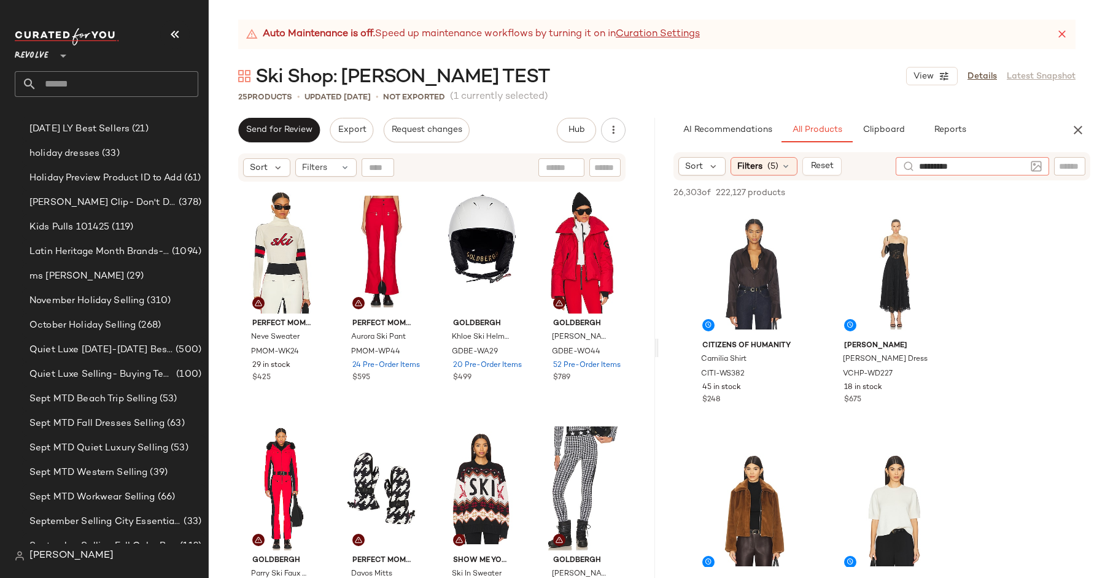
type input "**********"
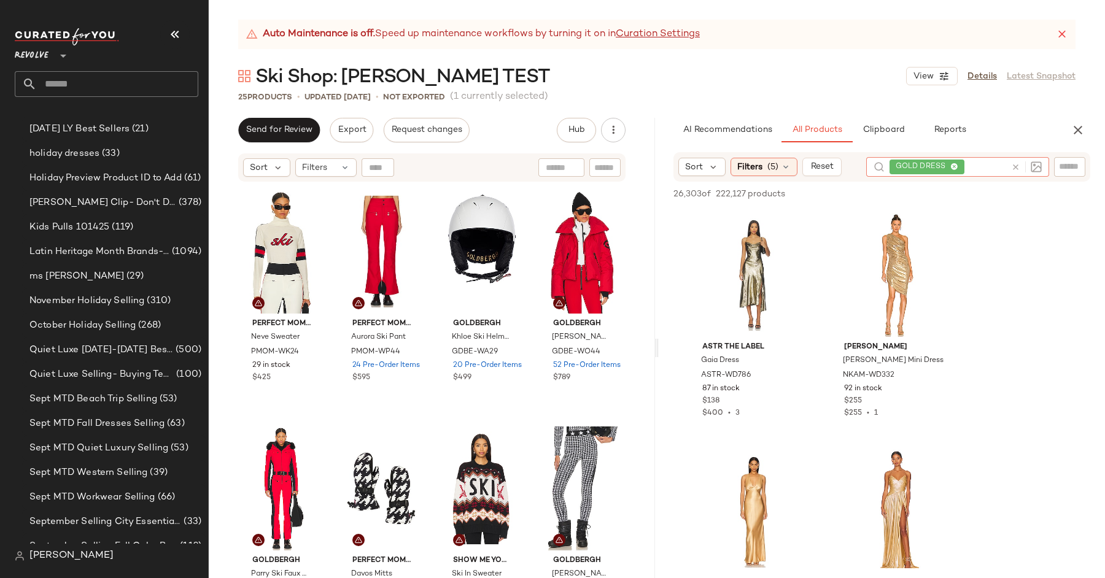
click at [1014, 168] on icon at bounding box center [1015, 167] width 9 height 9
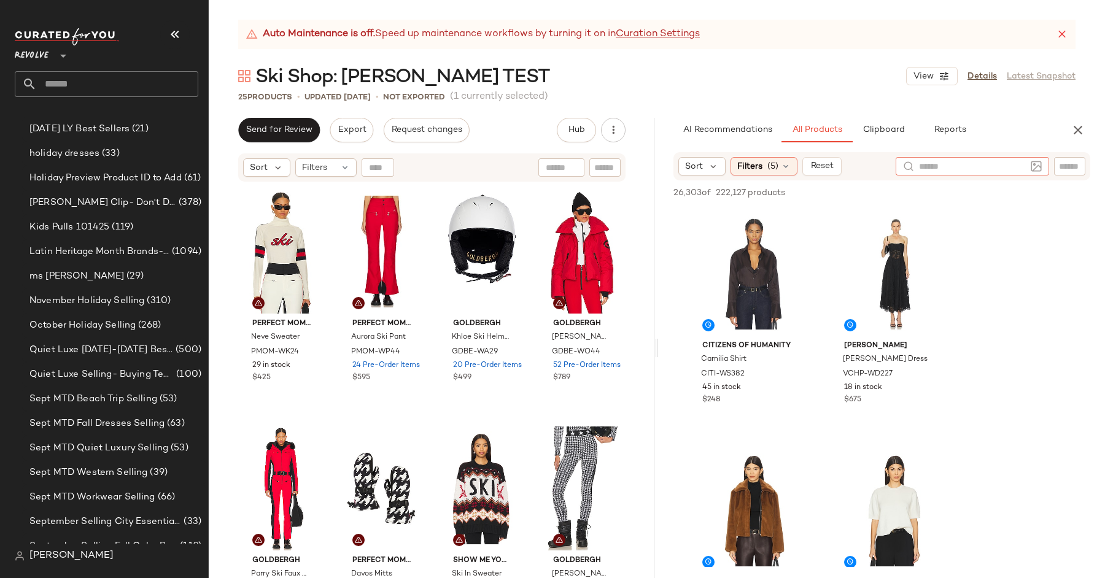
type input "*"
type input "**********"
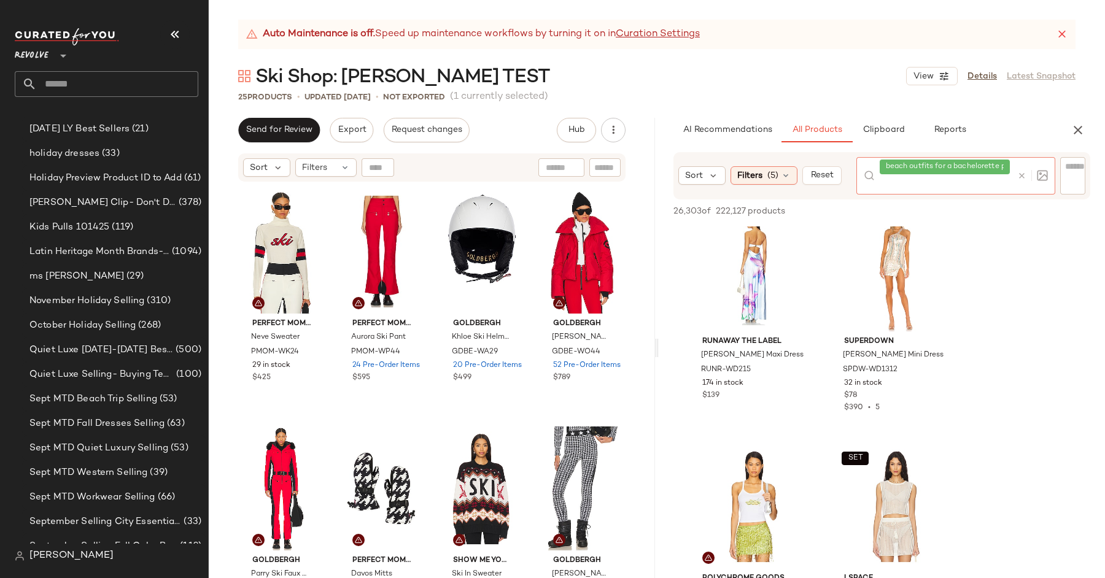
scroll to position [2397, 0]
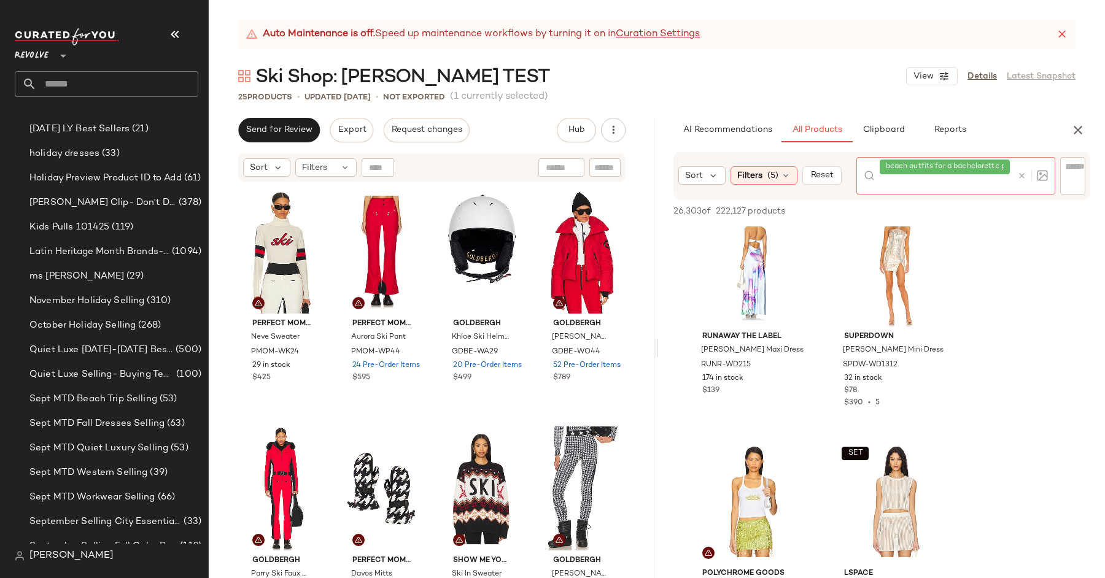
click at [1022, 180] on div at bounding box center [1032, 175] width 31 height 11
click at [1015, 169] on div at bounding box center [1030, 175] width 36 height 37
click at [1019, 177] on icon at bounding box center [1021, 175] width 9 height 9
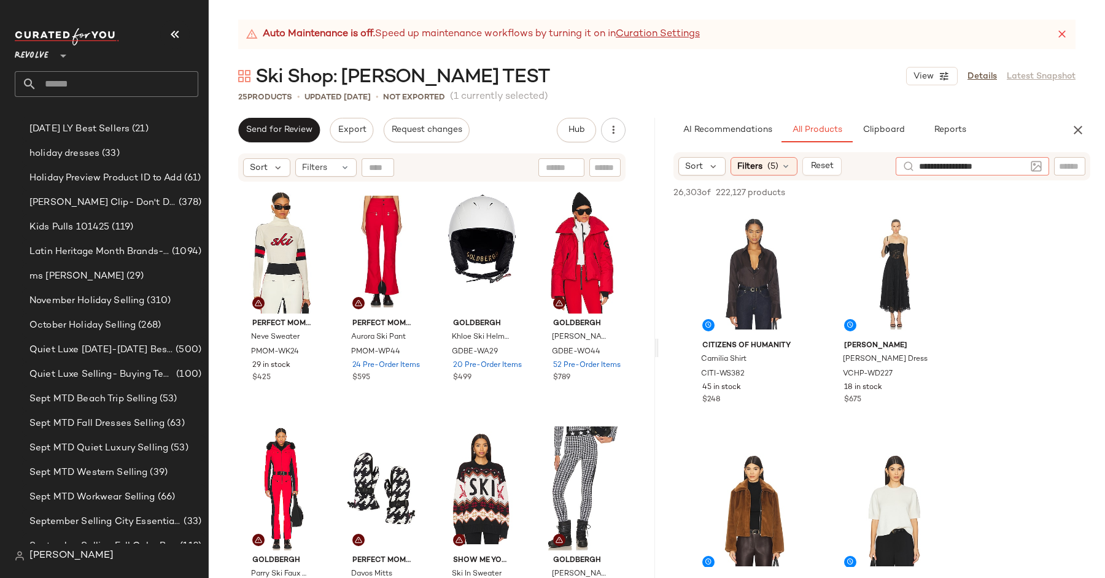
type input "**********"
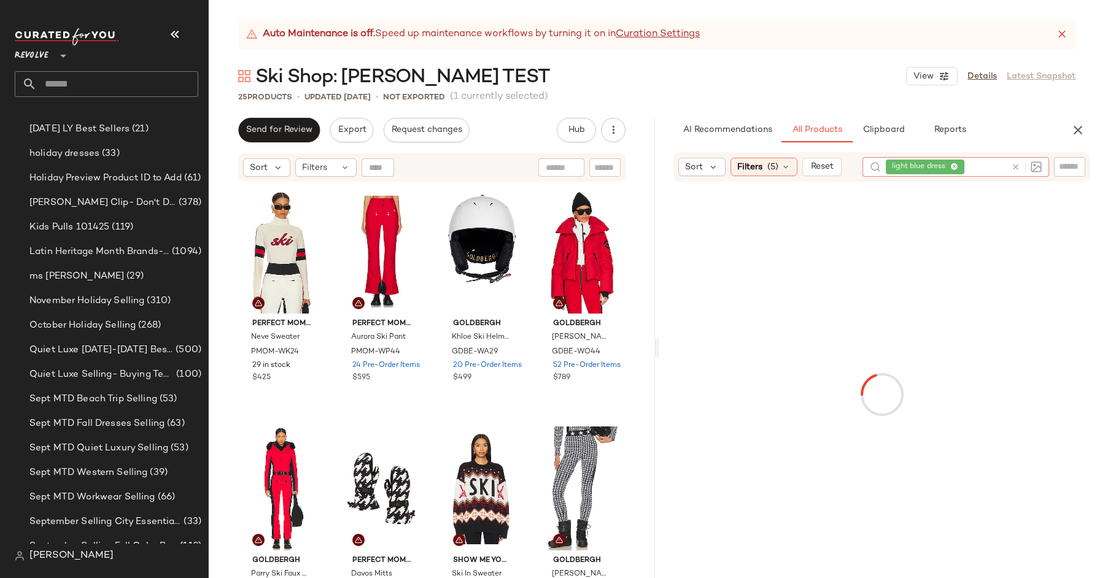
click at [1013, 169] on icon at bounding box center [1015, 167] width 9 height 9
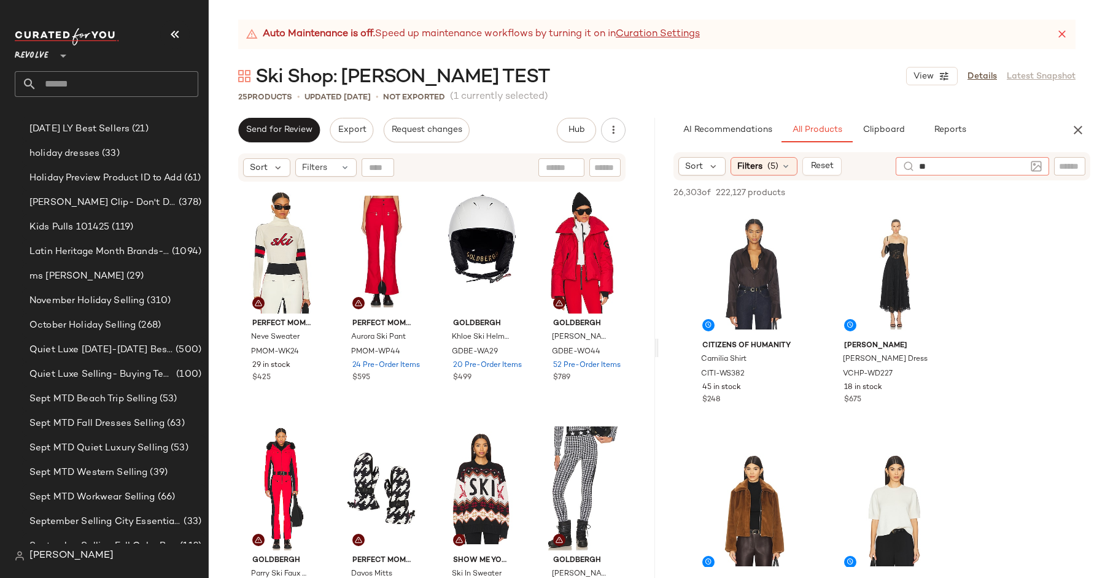
type input "*"
type input "**********"
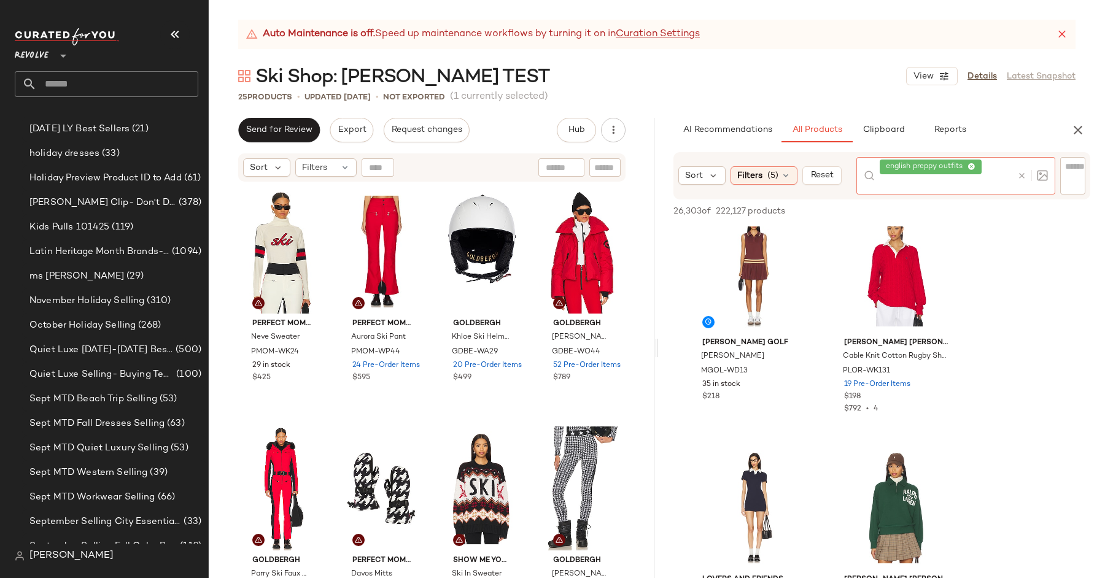
scroll to position [994, 0]
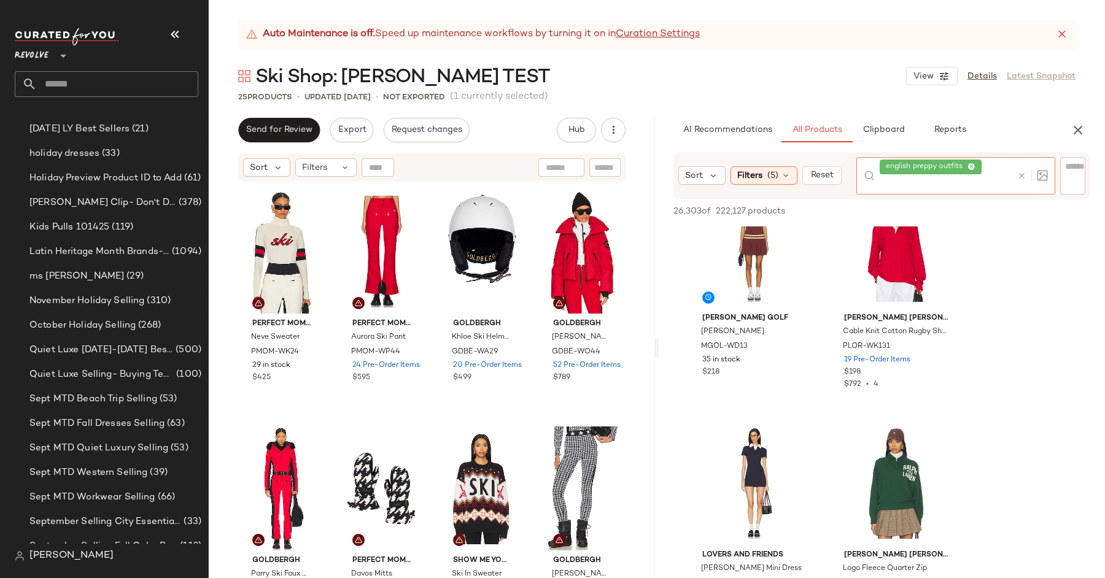
click at [1017, 176] on icon at bounding box center [1021, 175] width 9 height 9
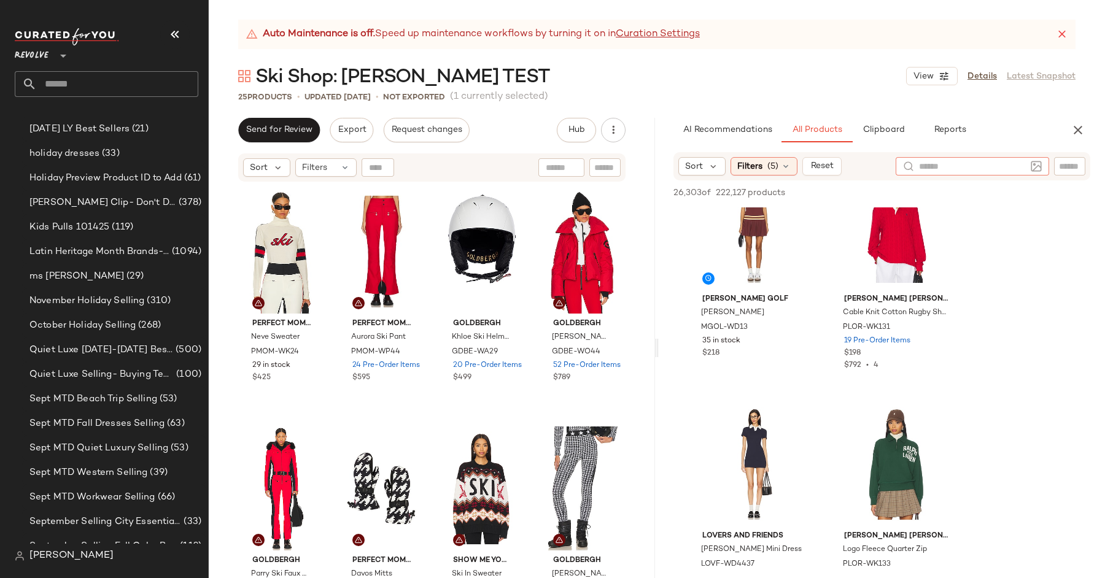
type input "*"
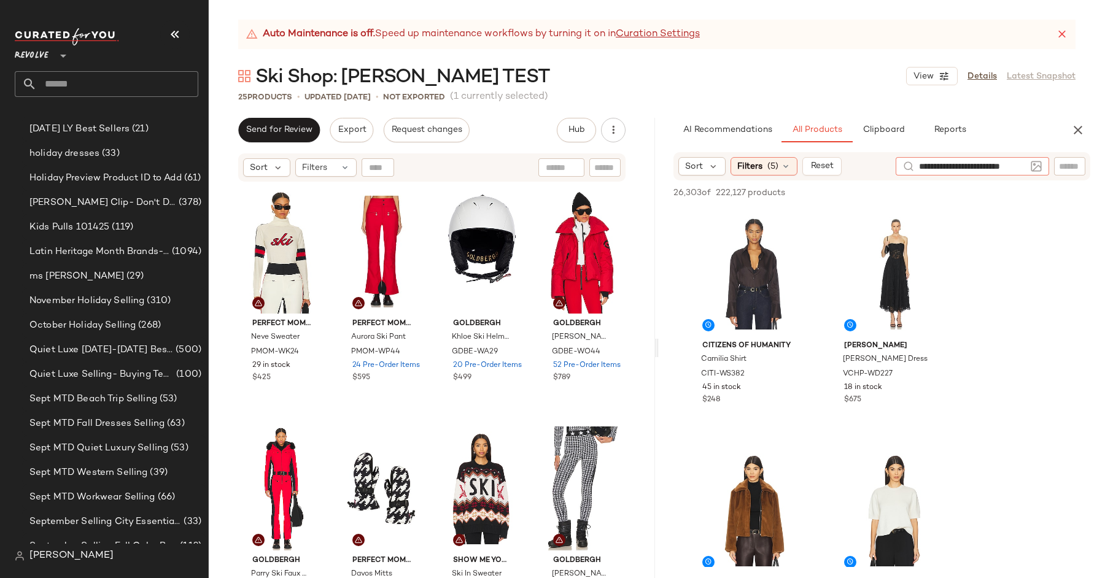
scroll to position [0, 6]
type input "**********"
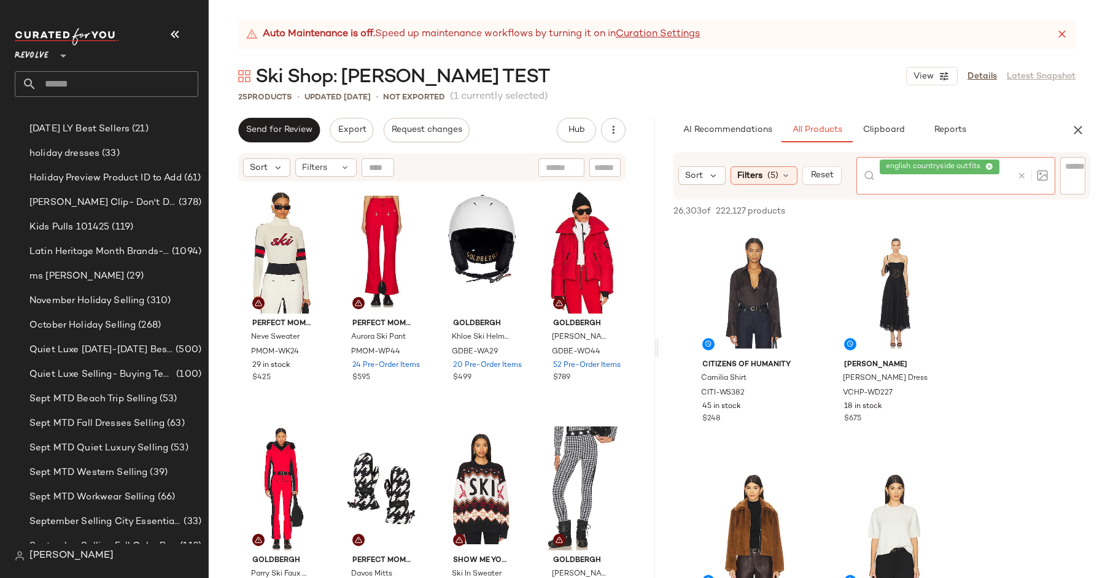
scroll to position [0, 0]
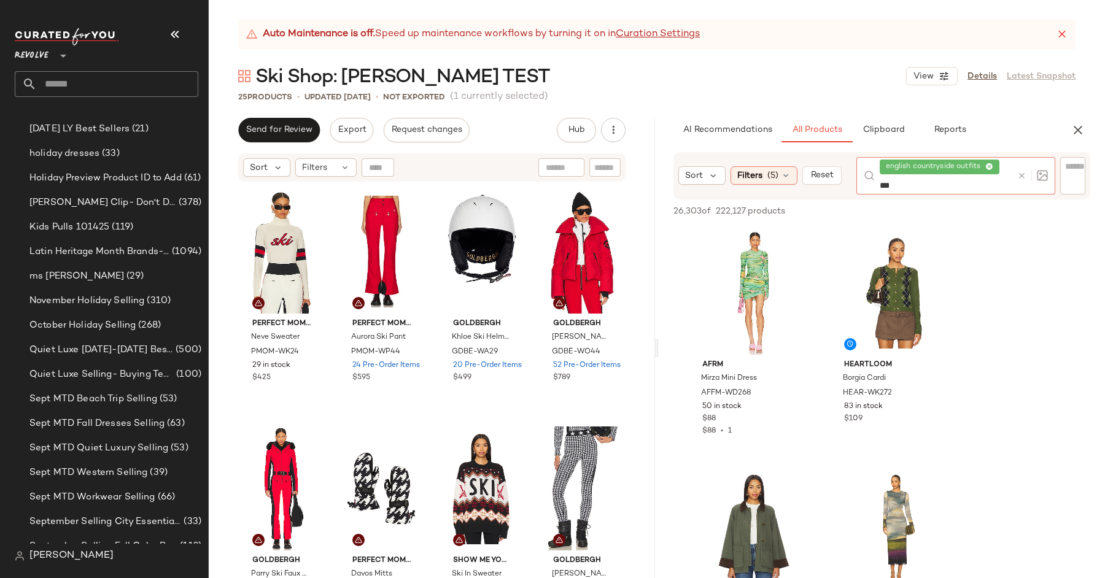
type input "****"
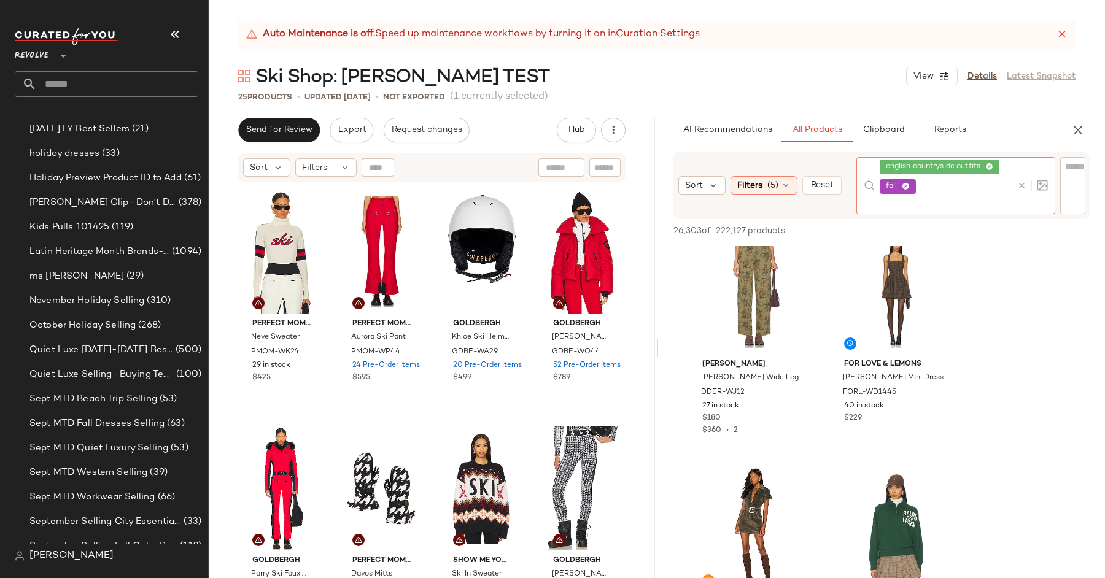
scroll to position [2219, 0]
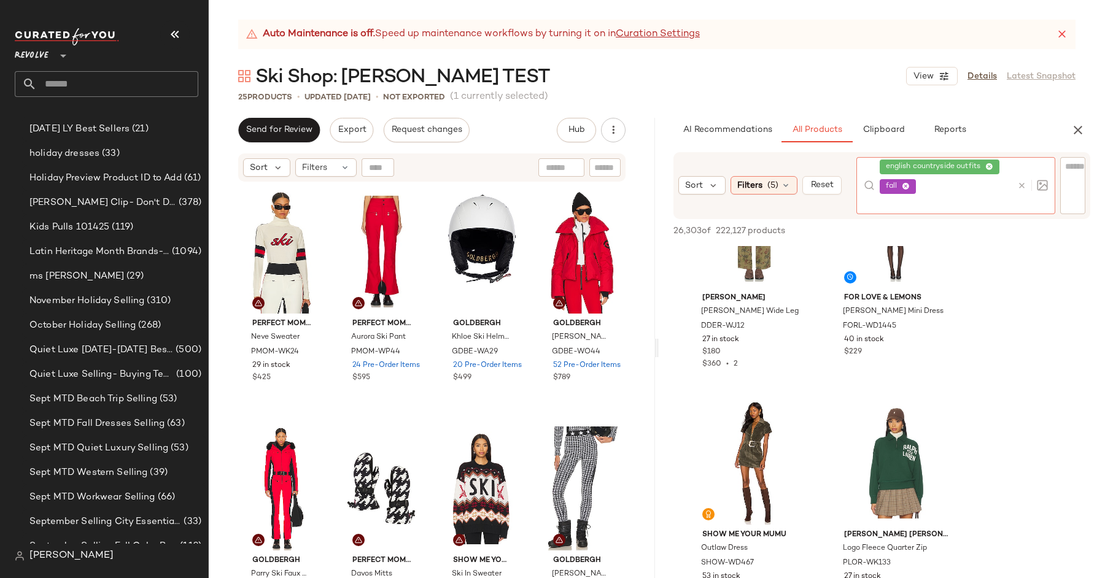
click at [1021, 184] on div at bounding box center [1030, 185] width 36 height 57
click at [1020, 171] on div at bounding box center [1030, 185] width 36 height 57
click at [1020, 181] on icon at bounding box center [1021, 185] width 9 height 9
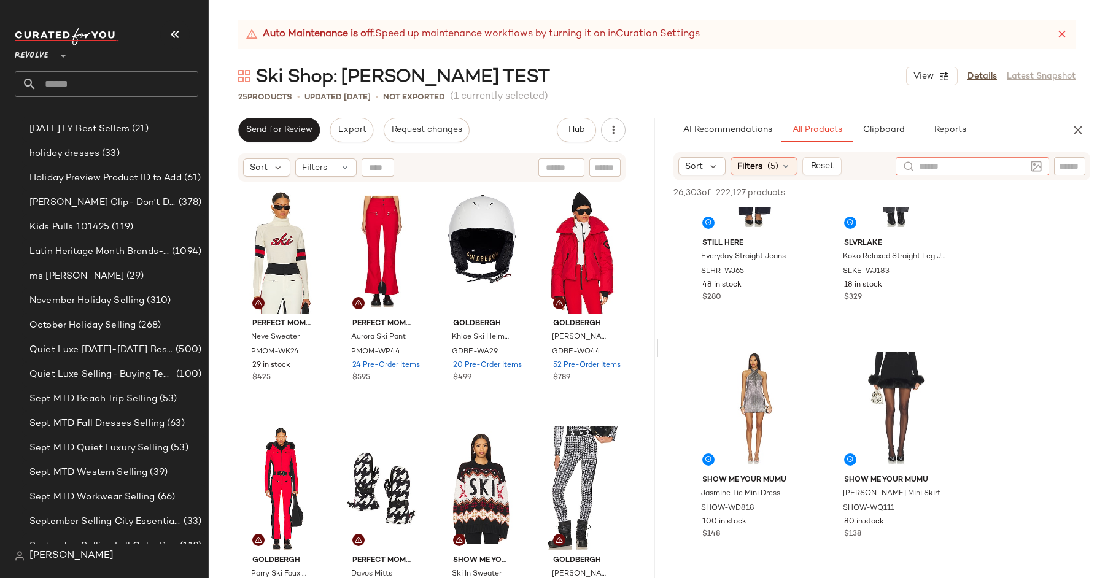
scroll to position [2290, 0]
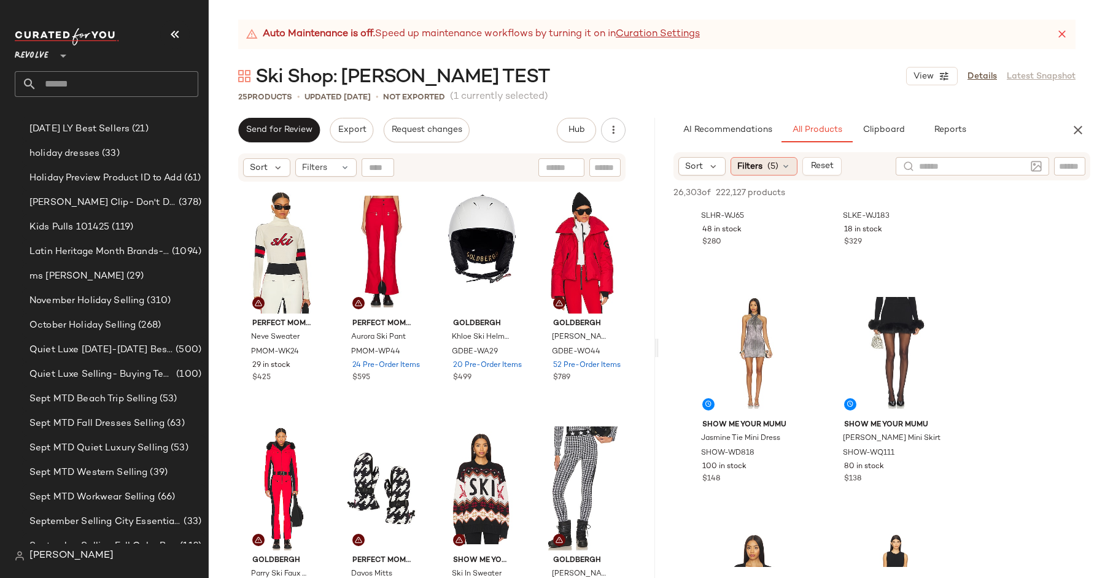
click at [763, 171] on div "Filters (5)" at bounding box center [763, 166] width 67 height 18
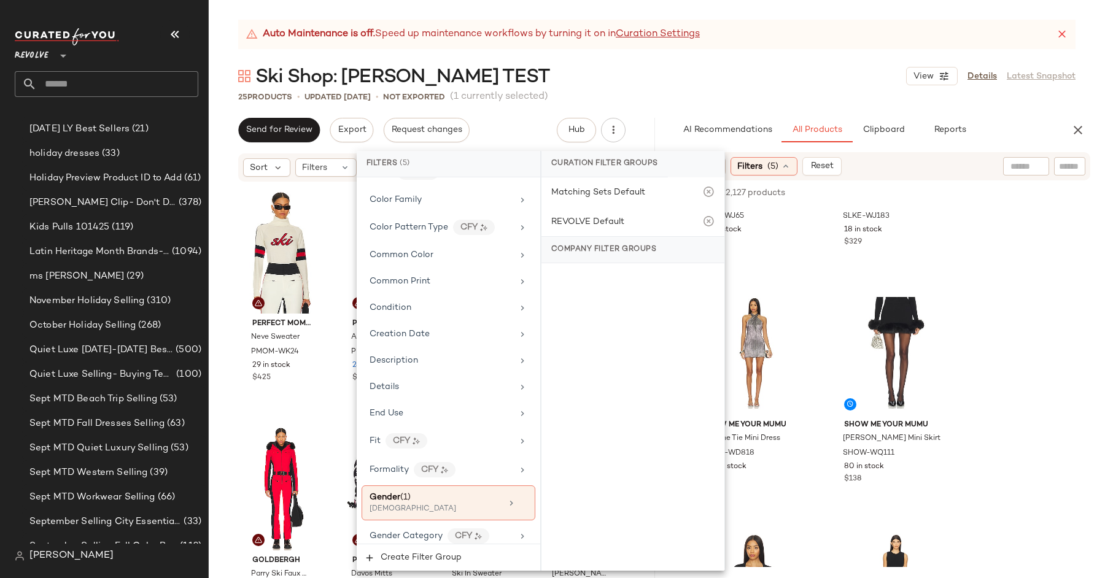
scroll to position [350, 0]
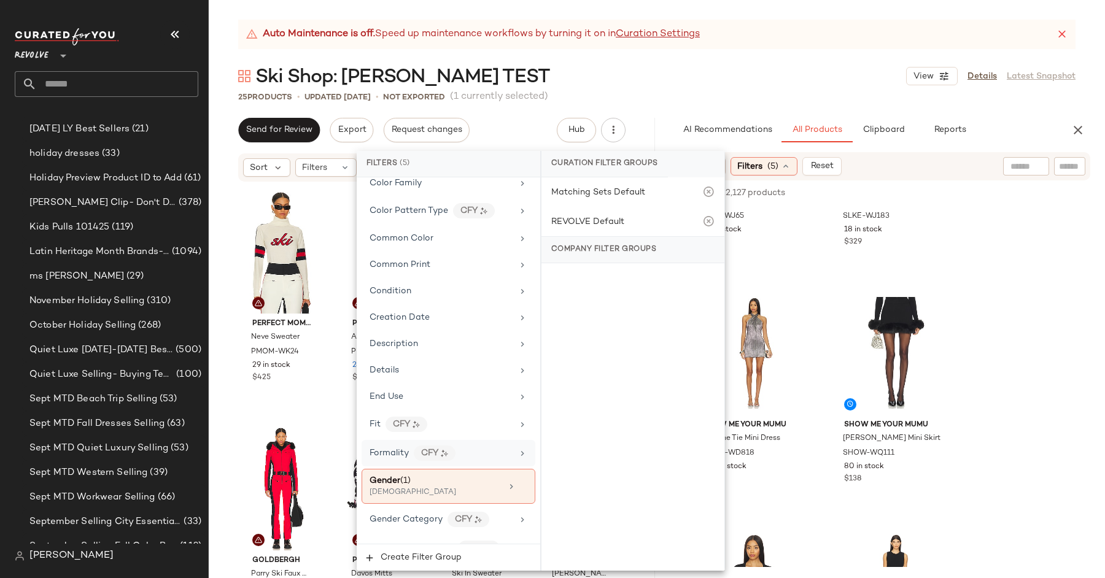
click at [468, 446] on div "Formality CFY" at bounding box center [440, 453] width 143 height 15
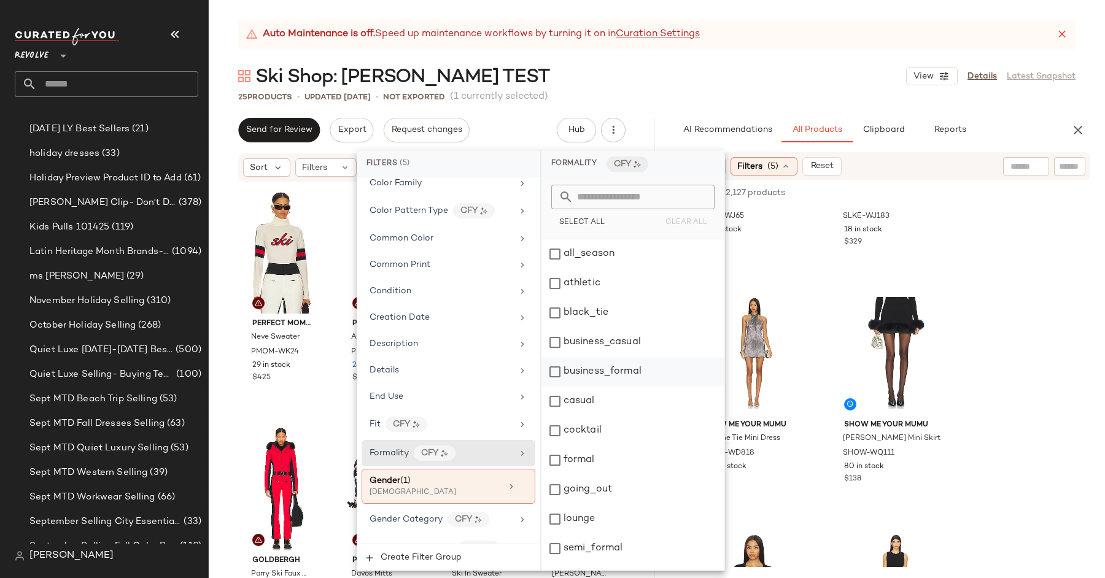
scroll to position [21, 0]
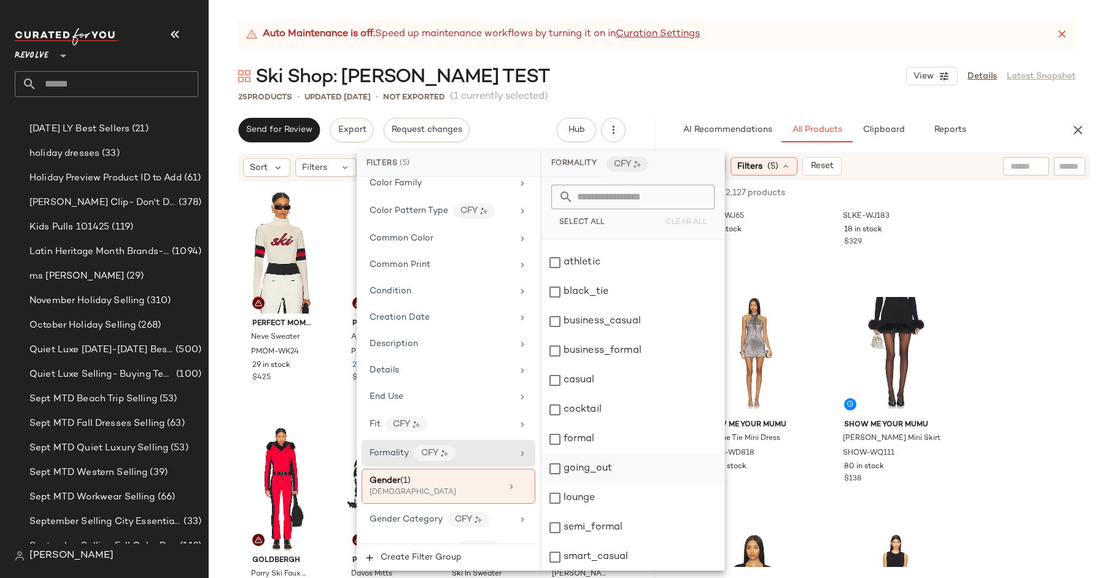
click at [592, 469] on div "going_out" at bounding box center [632, 468] width 183 height 29
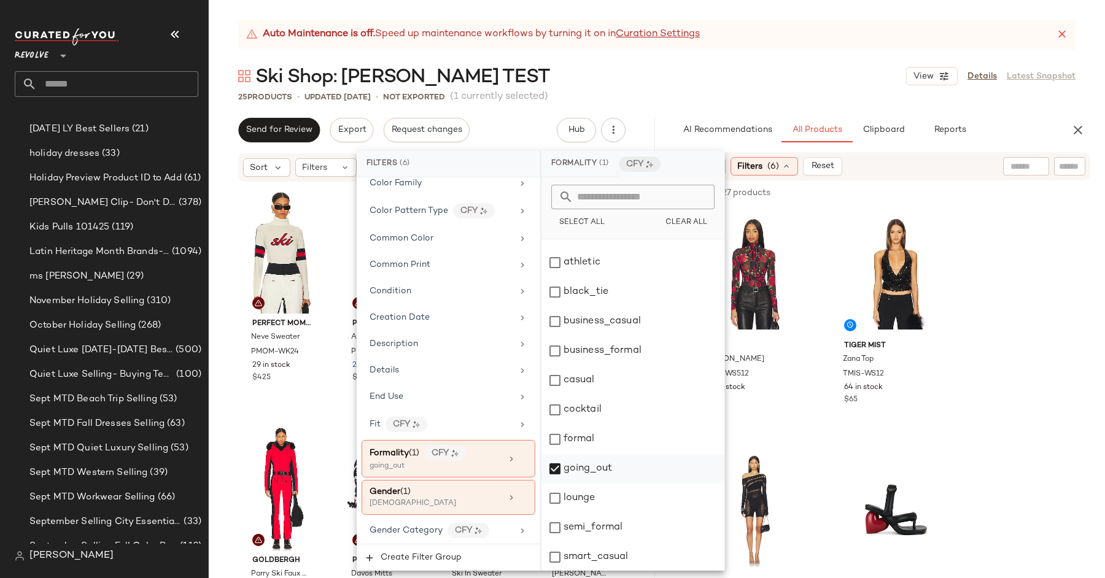
click at [577, 466] on div "going_out" at bounding box center [632, 468] width 183 height 29
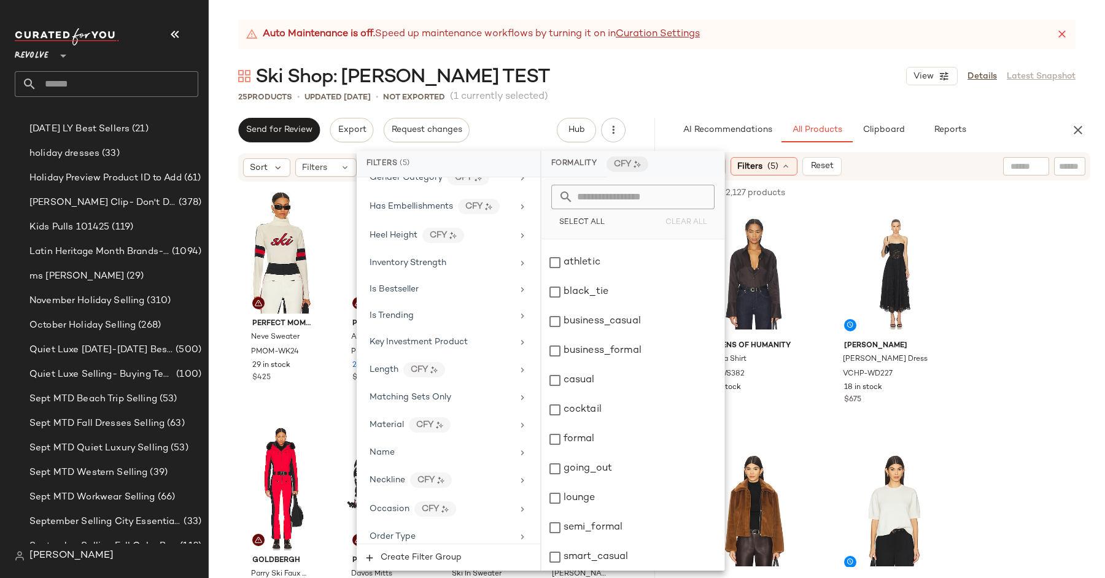
scroll to position [714, 0]
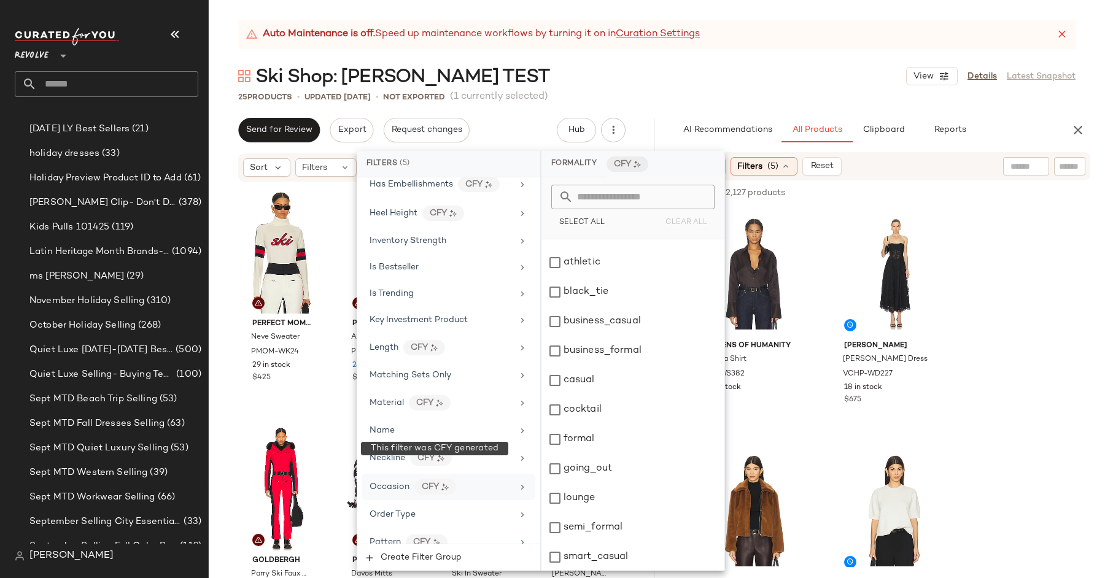
click at [452, 479] on div "CFY" at bounding box center [435, 486] width 42 height 15
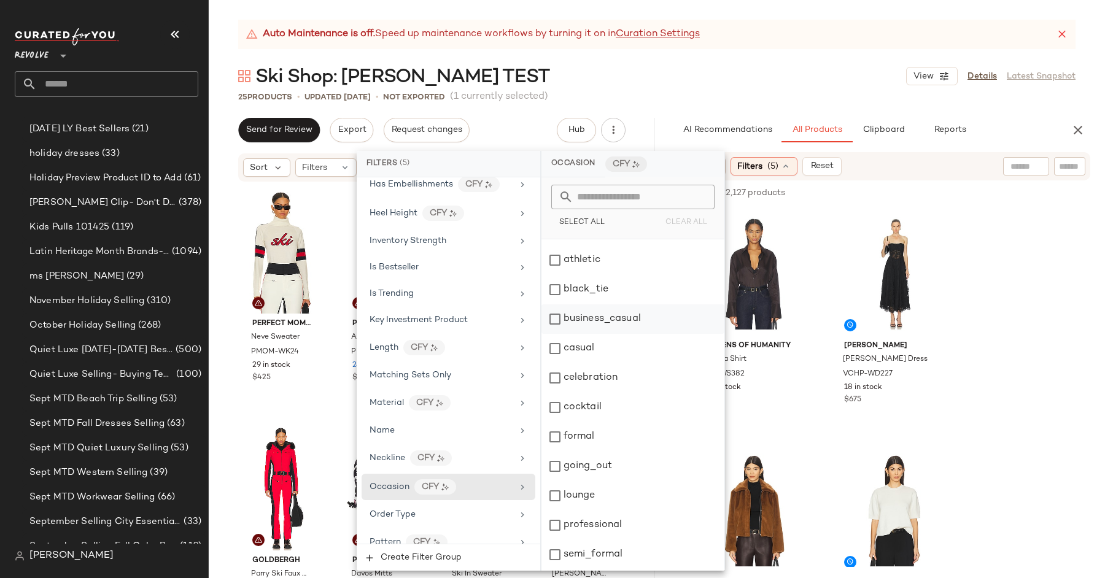
scroll to position [50, 0]
click at [590, 393] on div "celebration" at bounding box center [632, 380] width 183 height 29
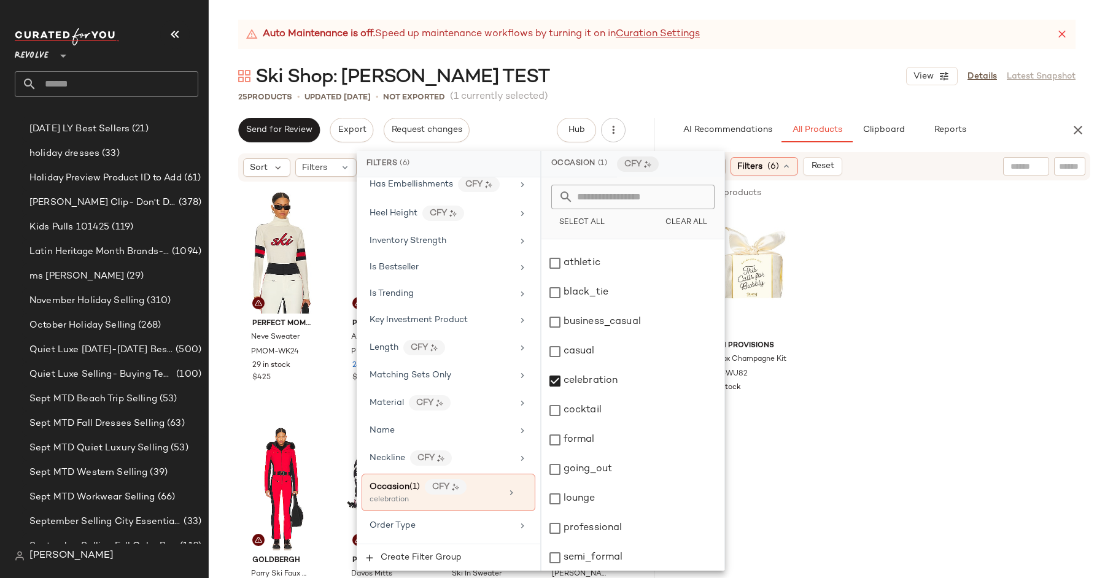
click at [1013, 230] on div "Pinch Provisions Bow Box Champagne Kit PPRO-WU82 42 in stock $32" at bounding box center [882, 320] width 446 height 227
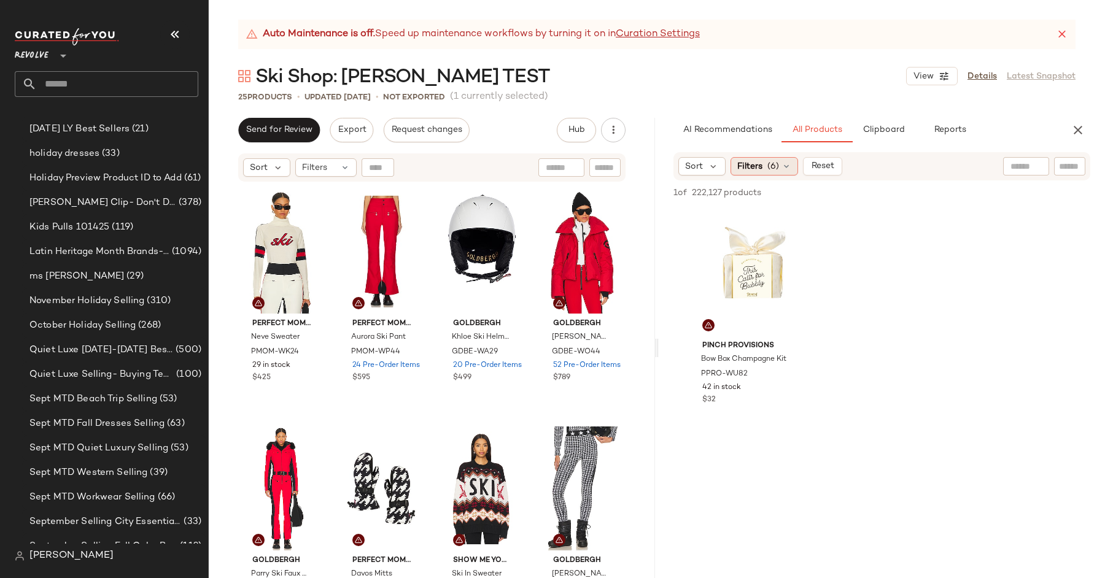
click at [757, 166] on span "Filters" at bounding box center [749, 166] width 25 height 13
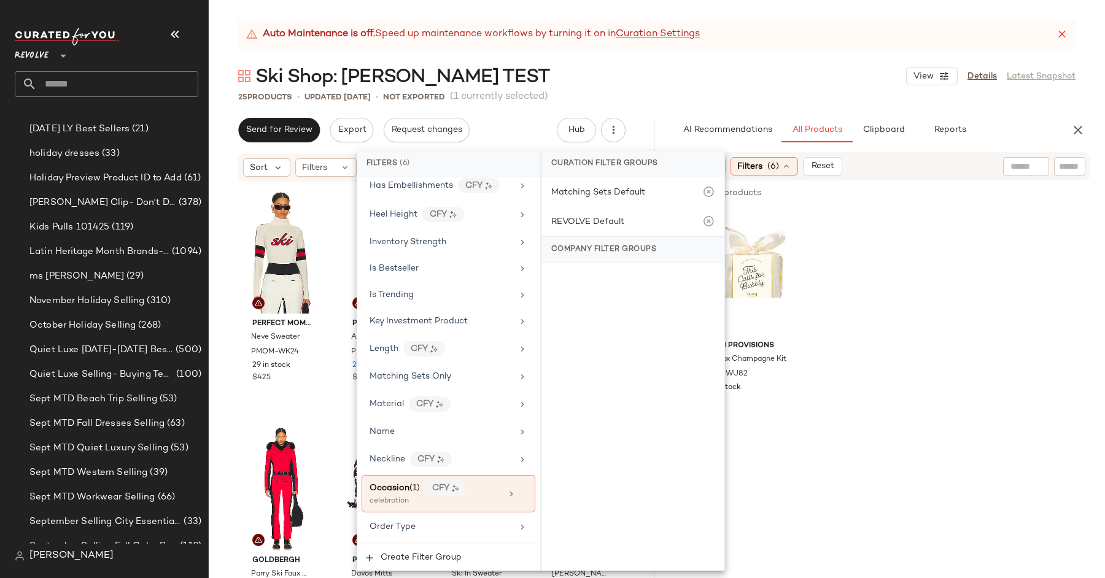
scroll to position [866, 0]
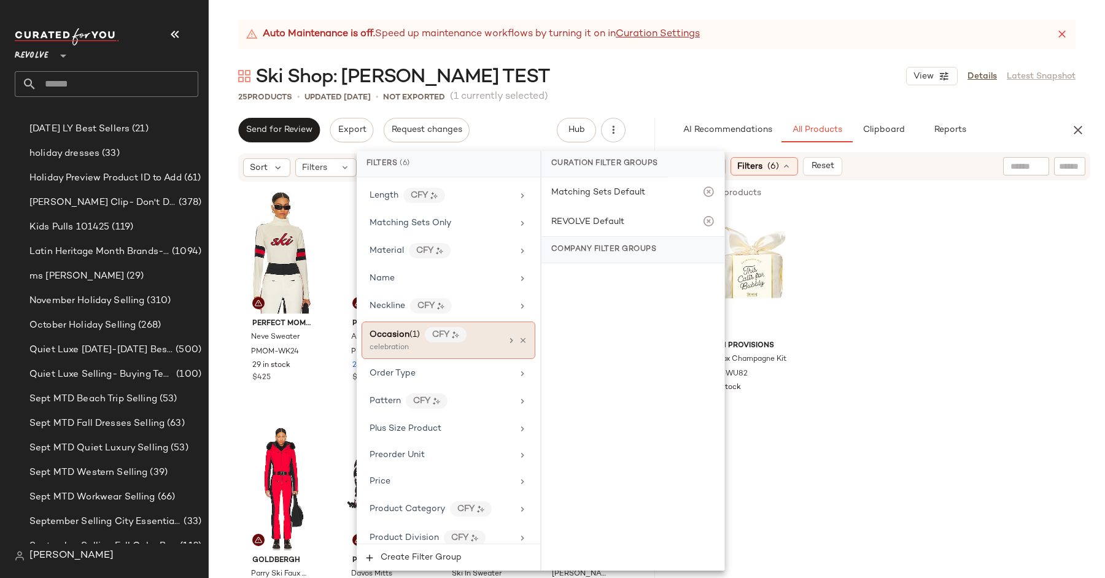
click at [455, 342] on div "celebration" at bounding box center [430, 347] width 123 height 11
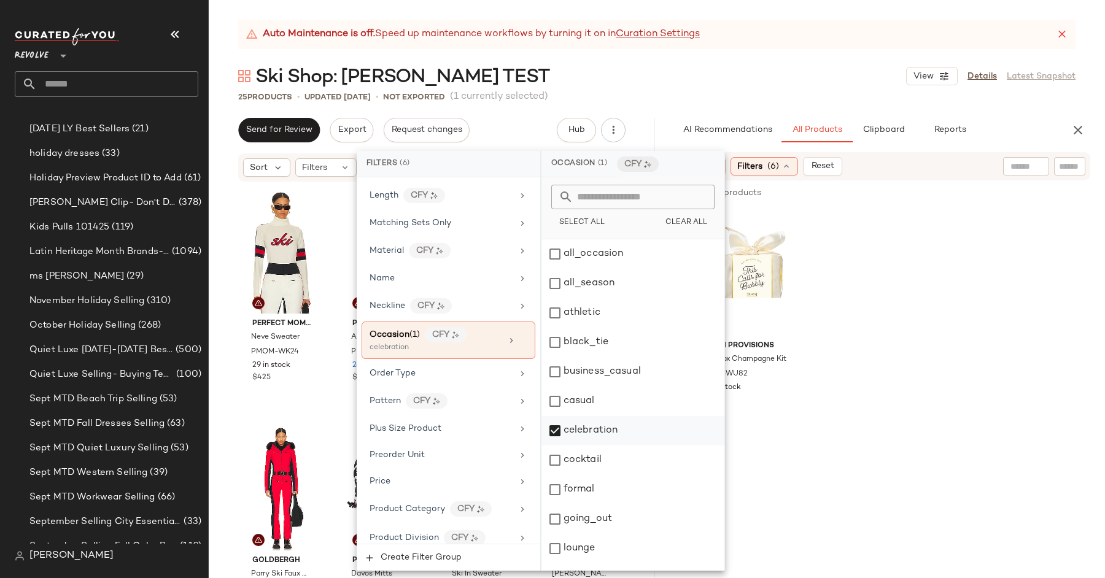
click at [555, 435] on div "celebration" at bounding box center [632, 430] width 183 height 29
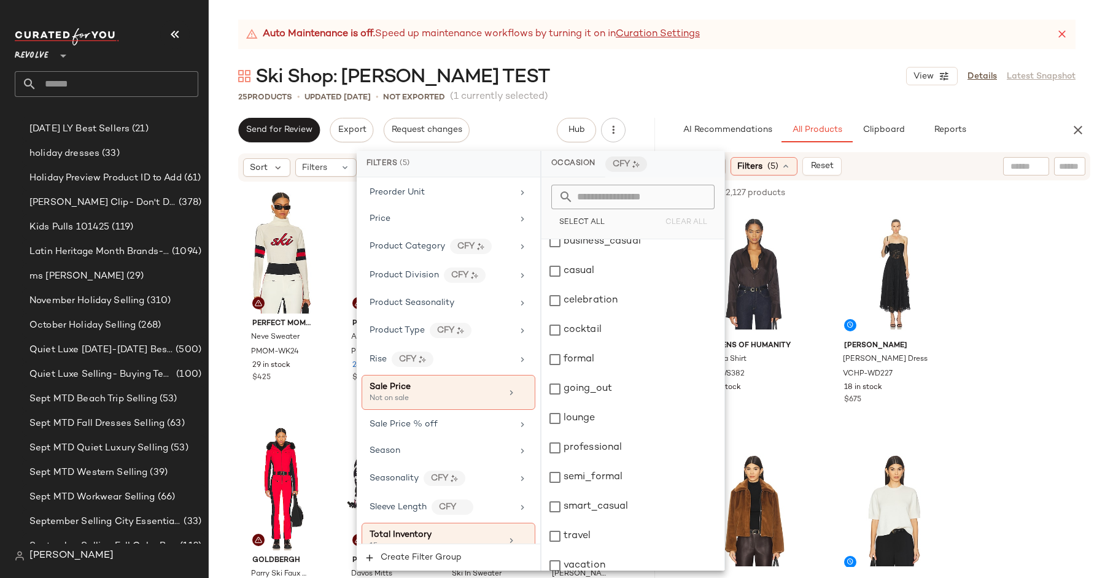
scroll to position [1176, 0]
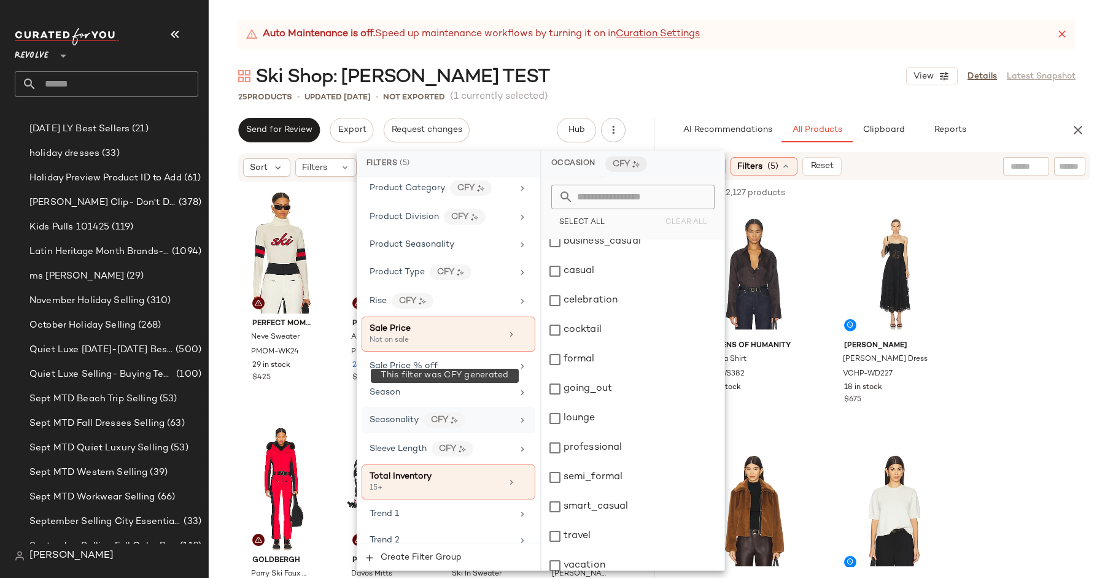
click at [433, 412] on div "CFY" at bounding box center [444, 419] width 42 height 15
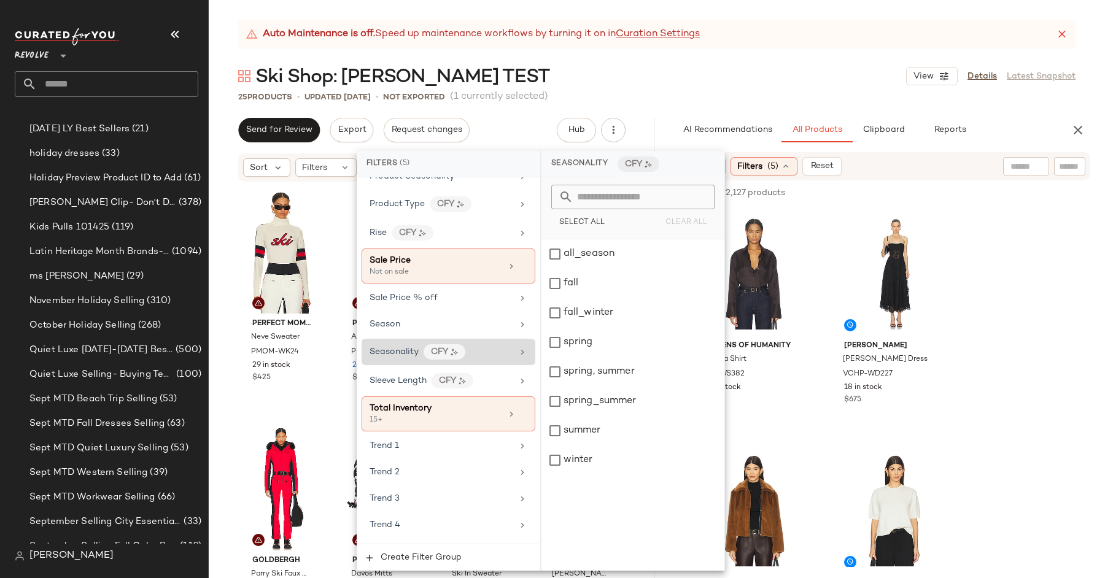
scroll to position [1274, 0]
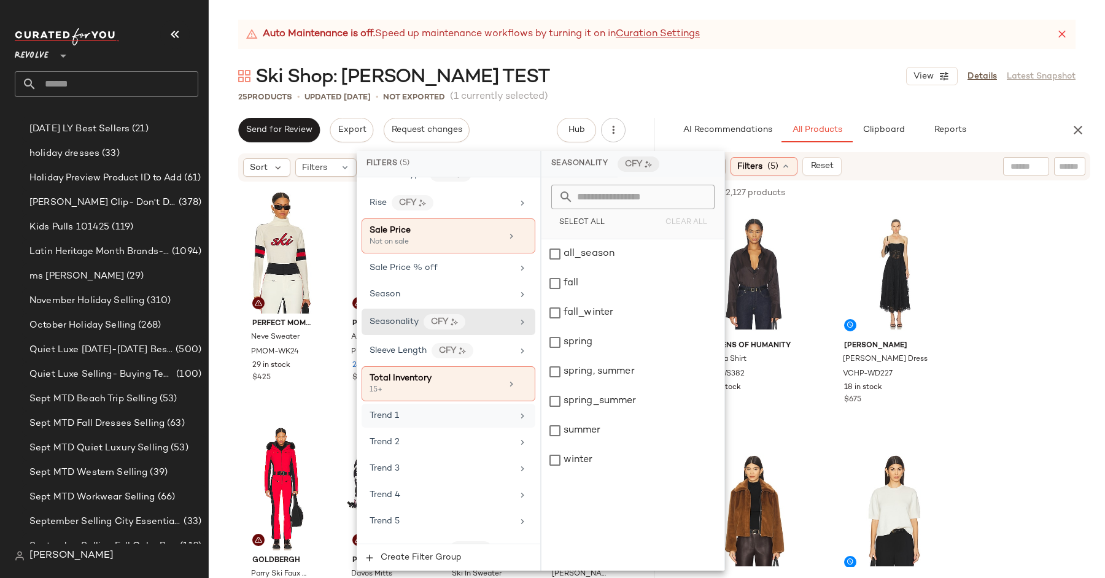
click at [420, 404] on div "Trend 1" at bounding box center [448, 416] width 174 height 24
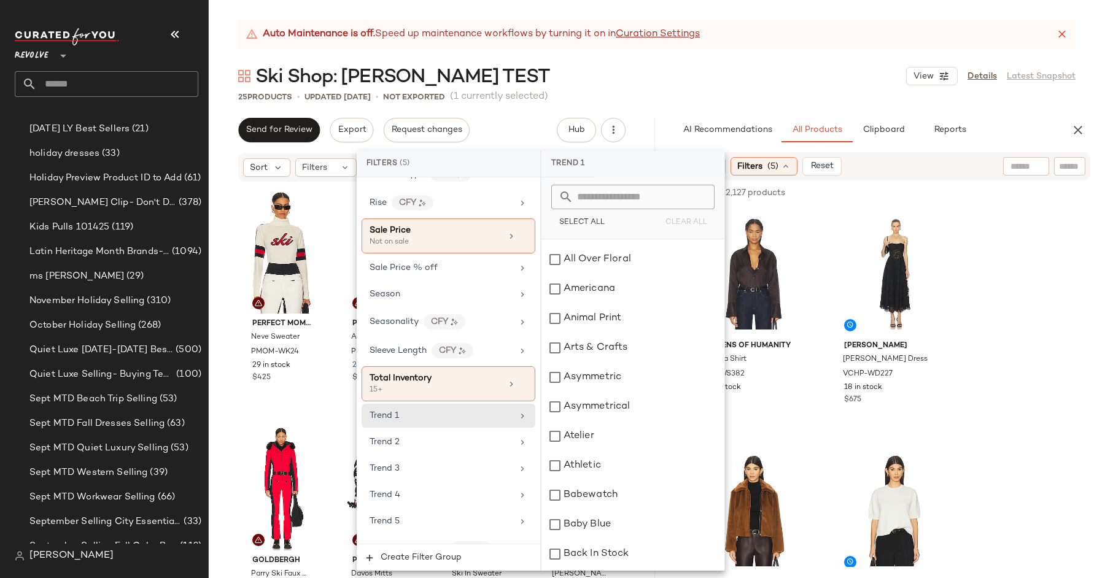
scroll to position [347, 0]
click at [618, 199] on input "text" at bounding box center [640, 197] width 134 height 25
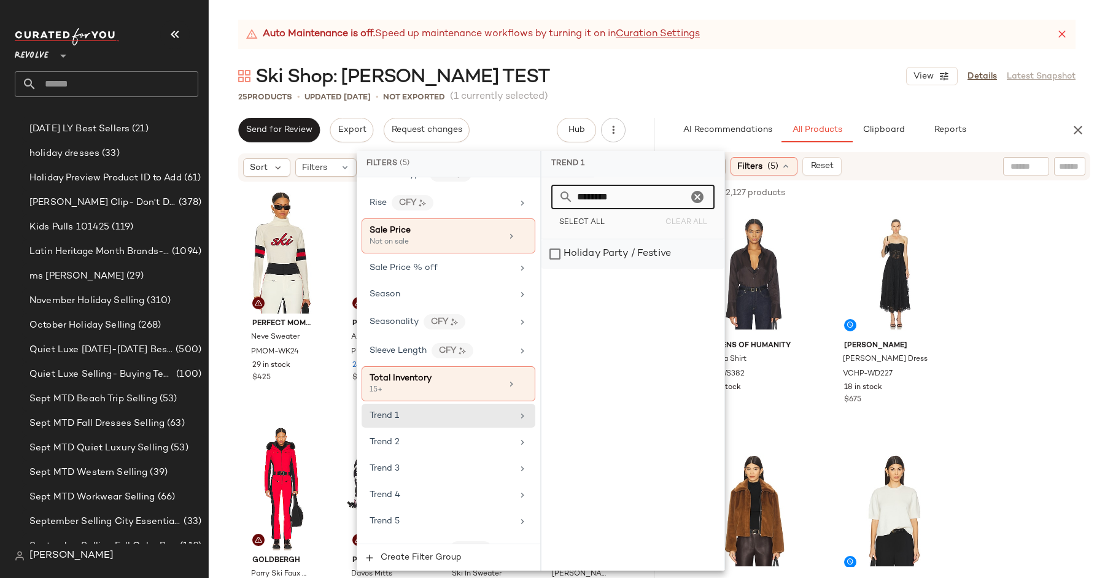
type input "*******"
click at [554, 253] on div "Holiday Party / Festive" at bounding box center [632, 253] width 183 height 29
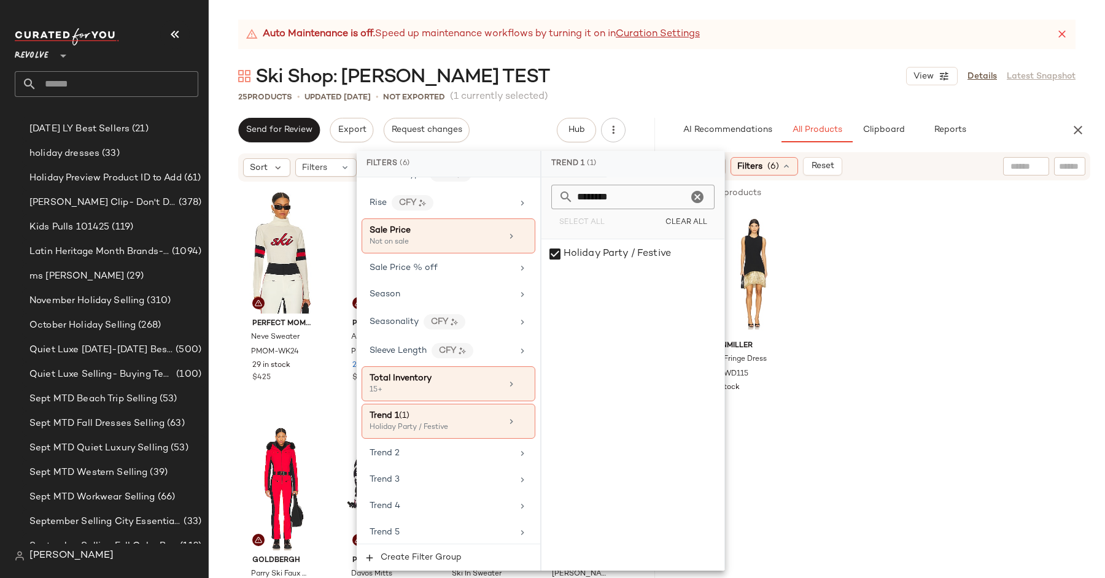
click at [665, 123] on div "AI Recommendations All Products Clipboard Reports" at bounding box center [862, 130] width 407 height 25
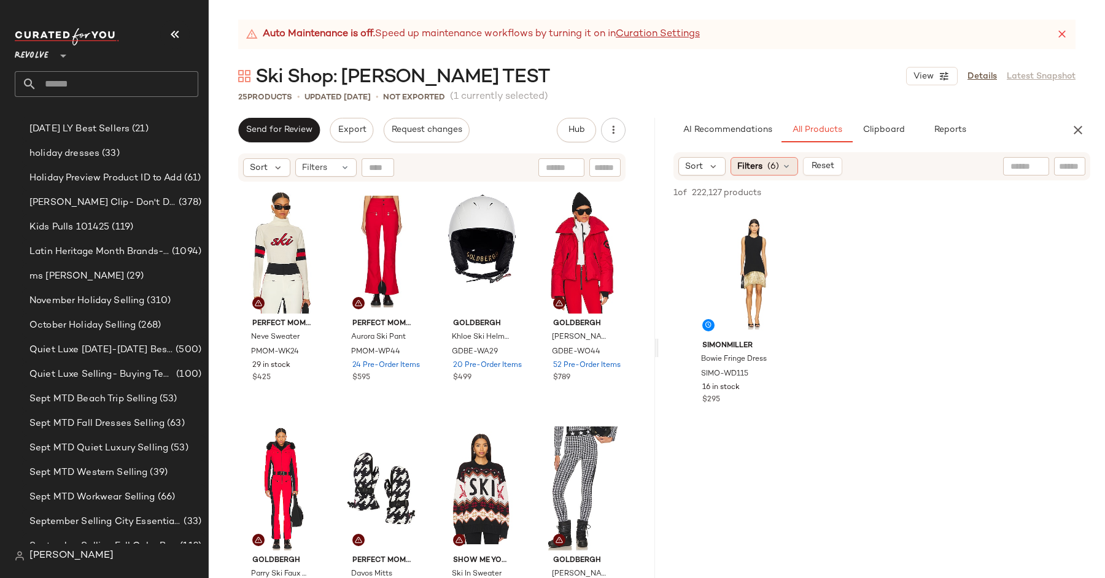
click at [755, 163] on span "Filters" at bounding box center [749, 166] width 25 height 13
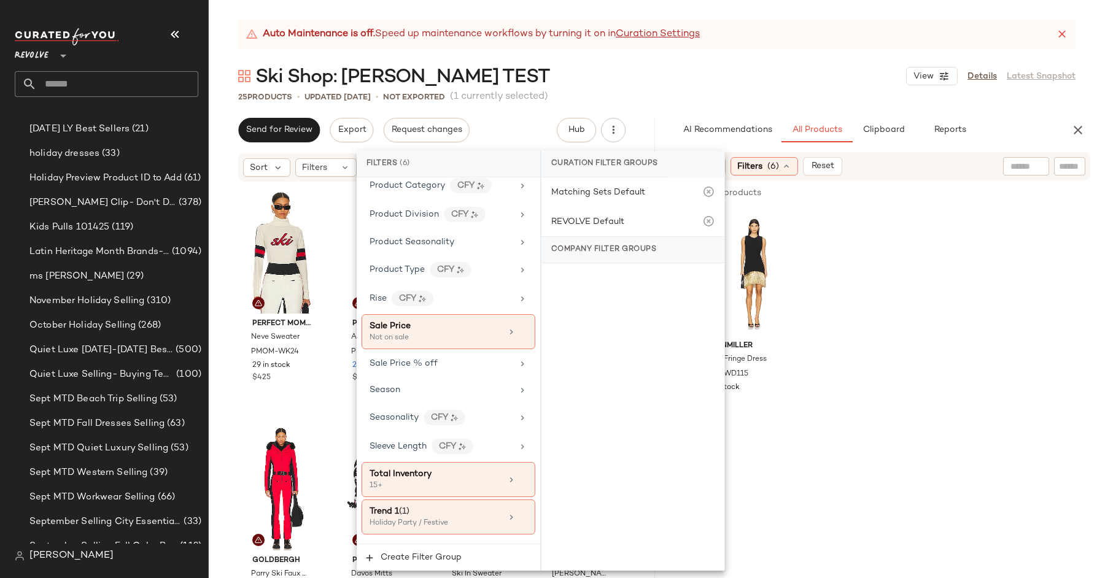
scroll to position [1299, 0]
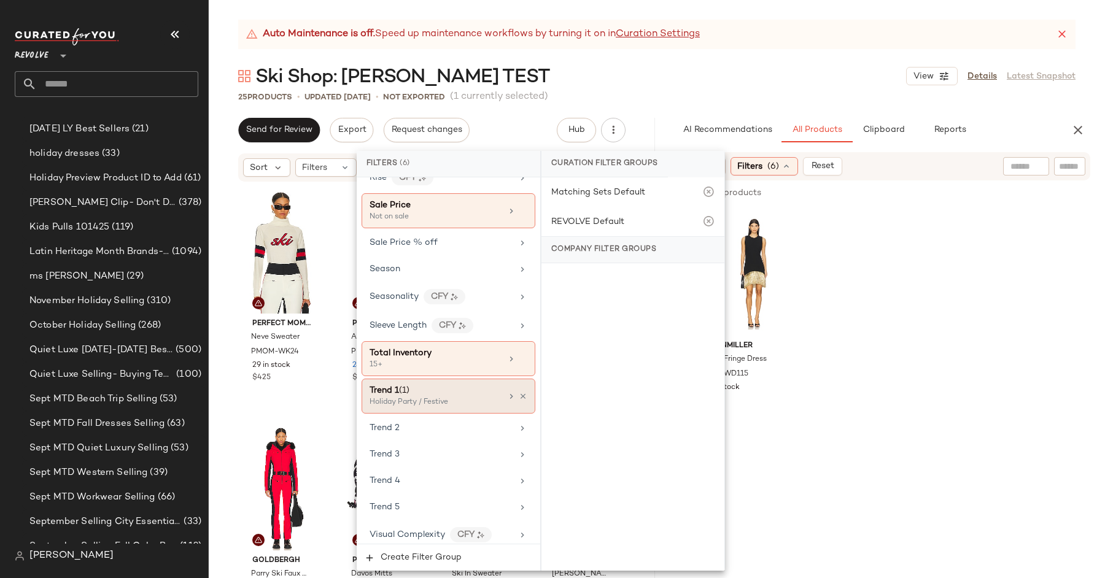
click at [428, 384] on div "Trend 1 (1)" at bounding box center [435, 390] width 132 height 13
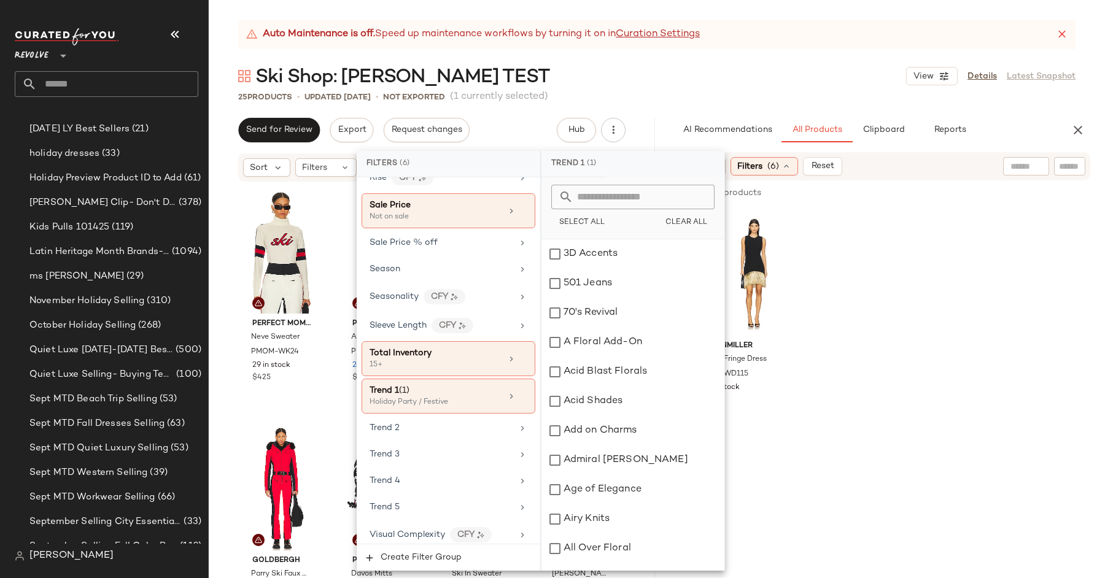
click at [649, 197] on input "text" at bounding box center [640, 197] width 134 height 25
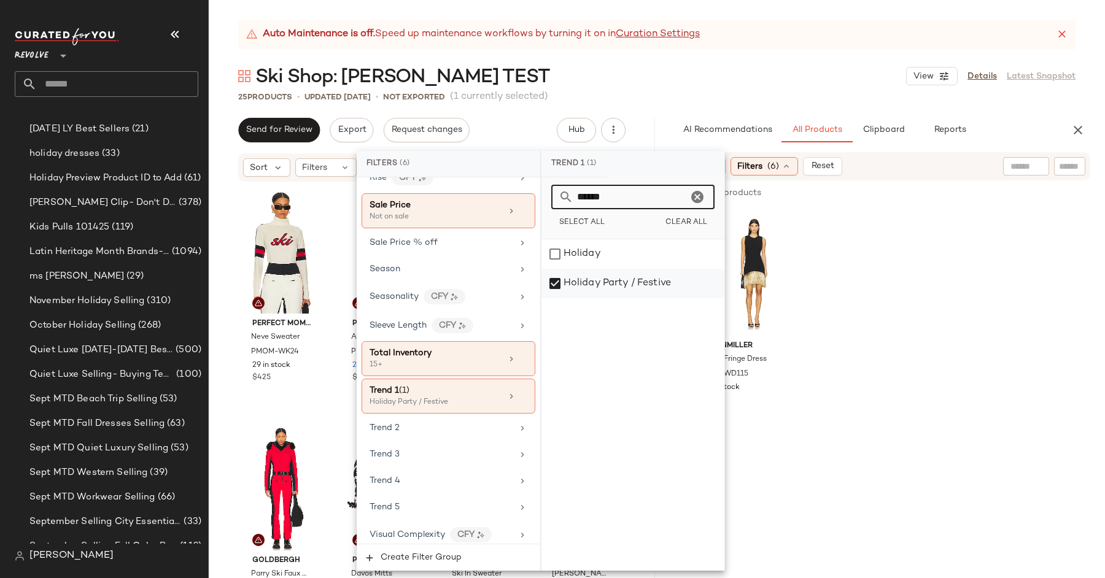
click at [585, 273] on div "Holiday Party / Festive" at bounding box center [632, 283] width 183 height 29
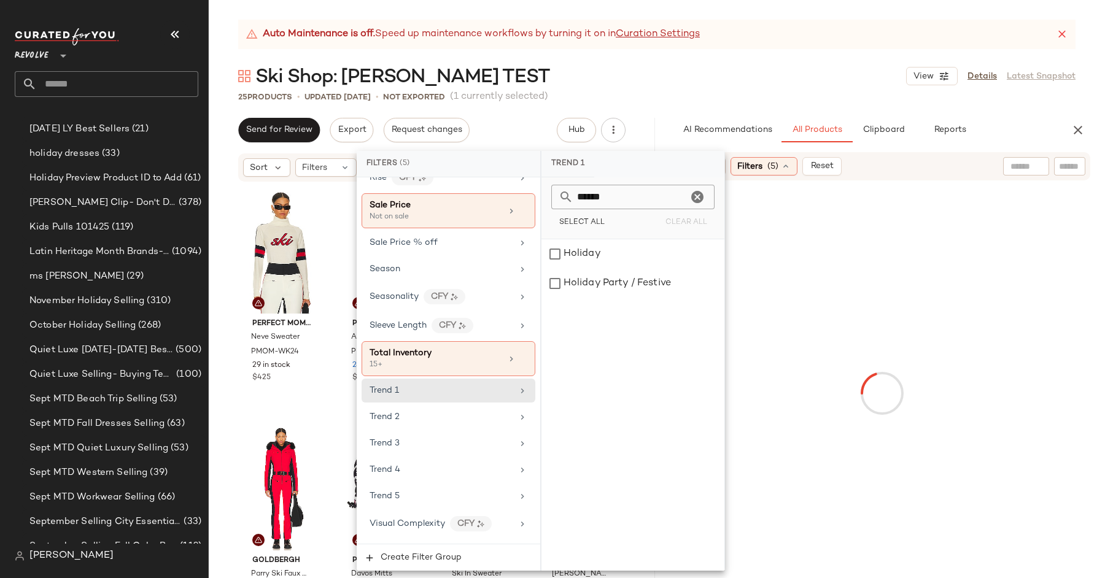
click at [606, 195] on input "******" at bounding box center [630, 197] width 114 height 25
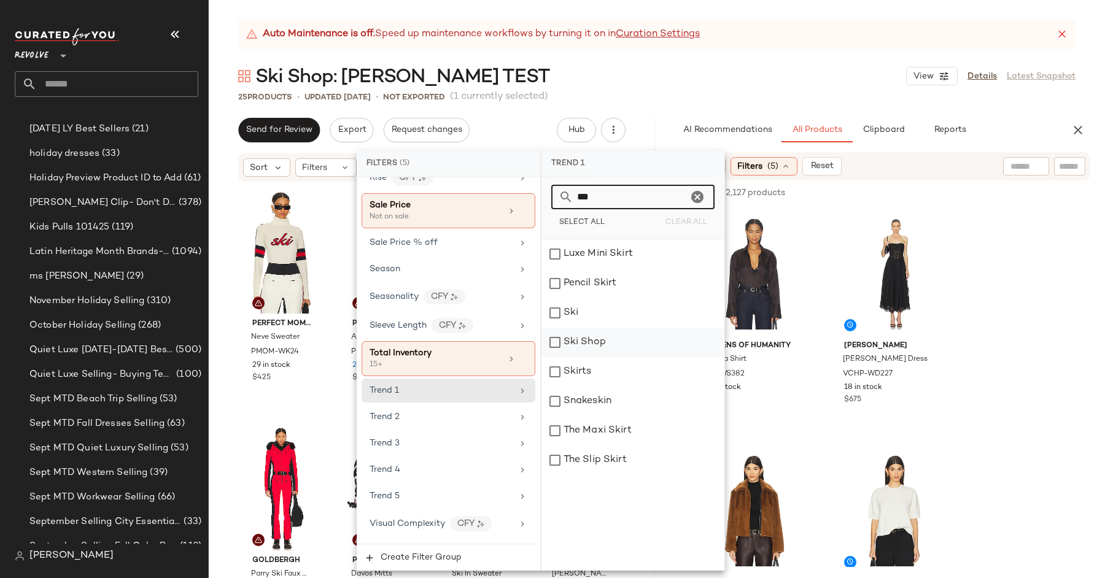
type input "***"
click at [552, 341] on div "Ski Shop" at bounding box center [632, 342] width 183 height 29
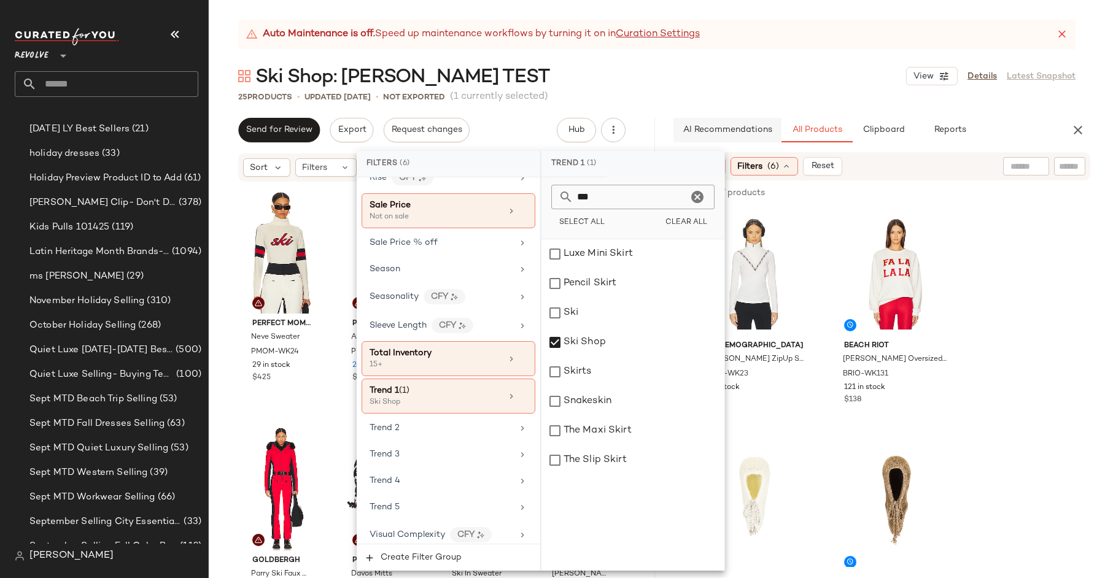
click at [676, 121] on button "AI Recommendations" at bounding box center [727, 130] width 108 height 25
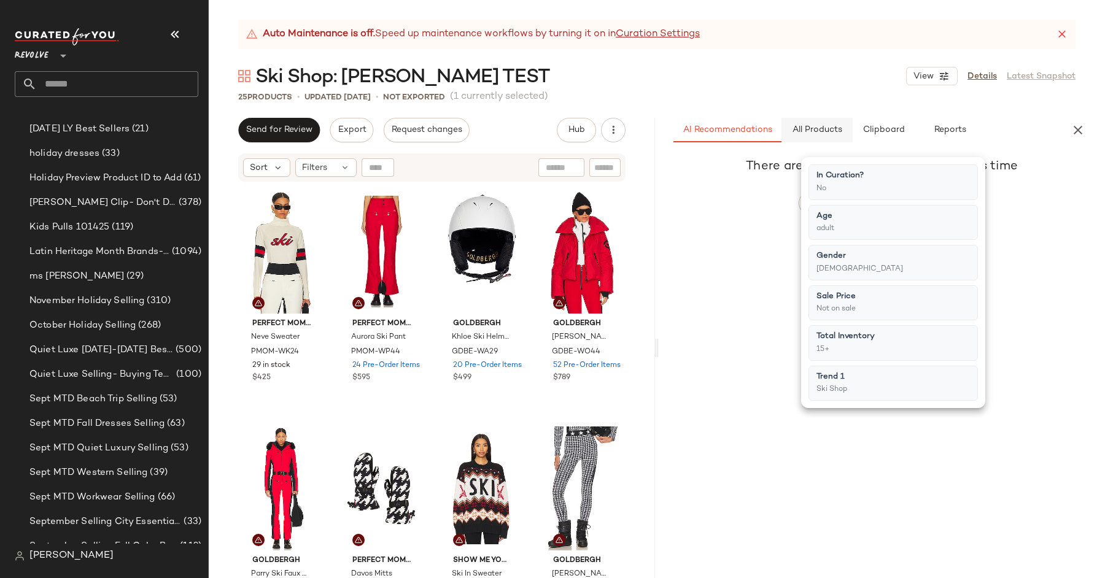
click at [816, 126] on span "All Products" at bounding box center [817, 130] width 50 height 10
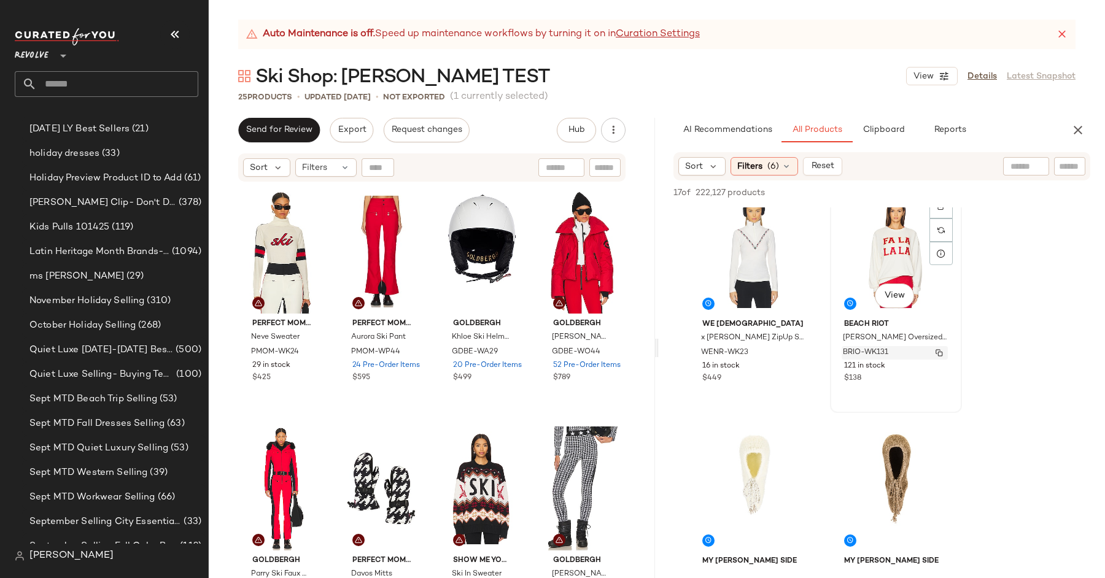
scroll to position [40, 0]
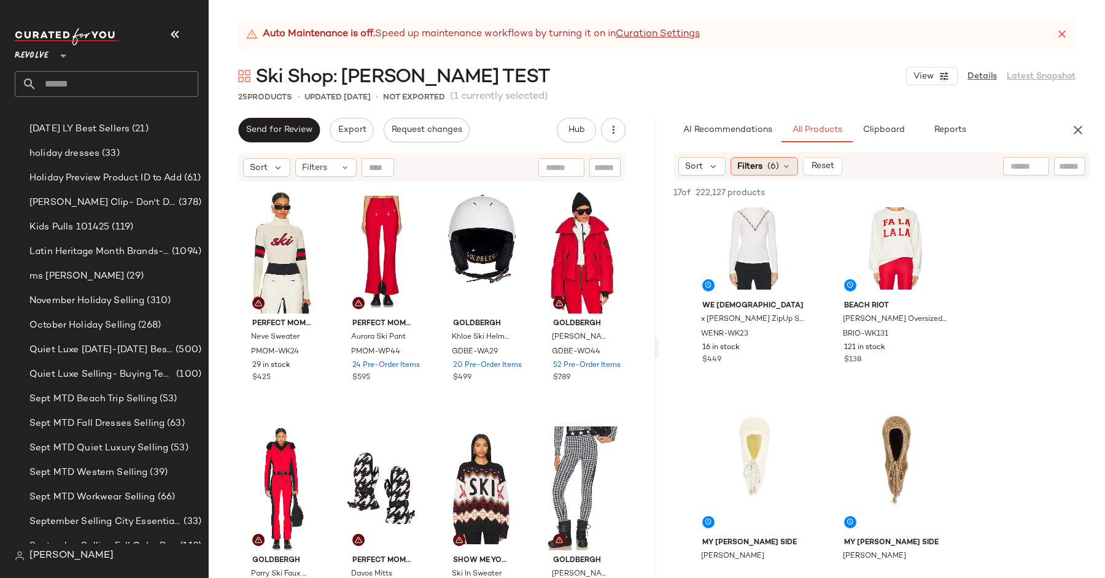
click at [761, 169] on div "Filters (6)" at bounding box center [764, 166] width 68 height 18
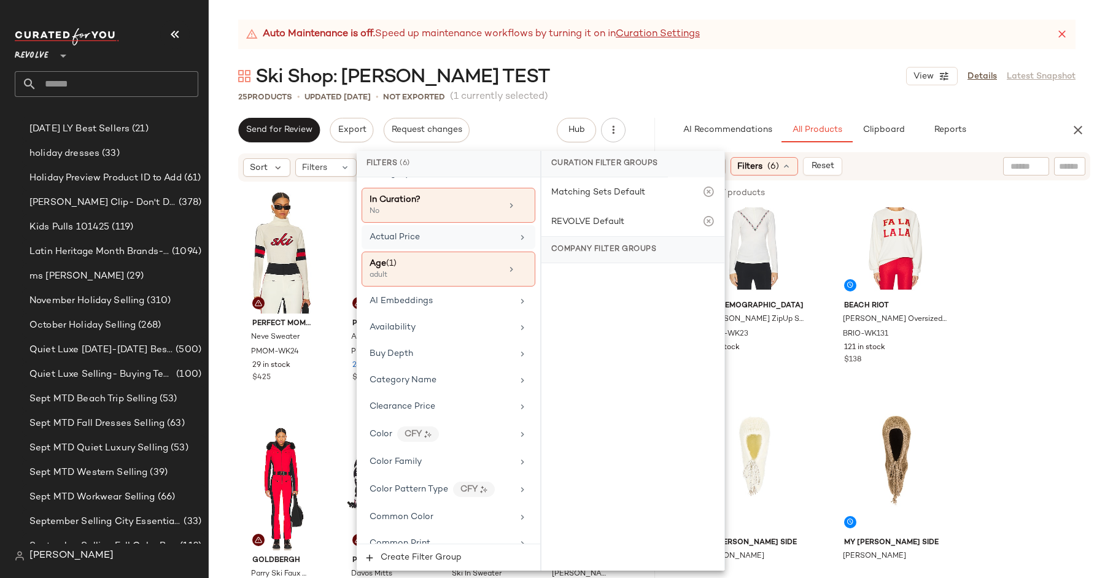
scroll to position [71, 0]
click at [681, 112] on div "Auto Maintenance is off. Speed up maintenance workflows by turning it on in Cur…" at bounding box center [657, 299] width 896 height 558
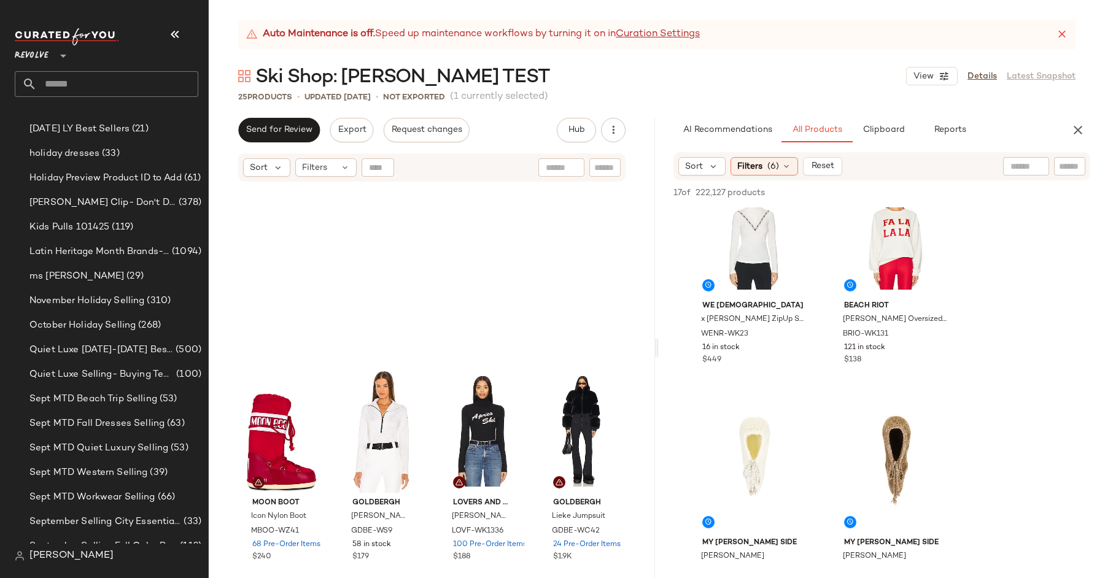
scroll to position [1234, 0]
